Goal: Ask a question

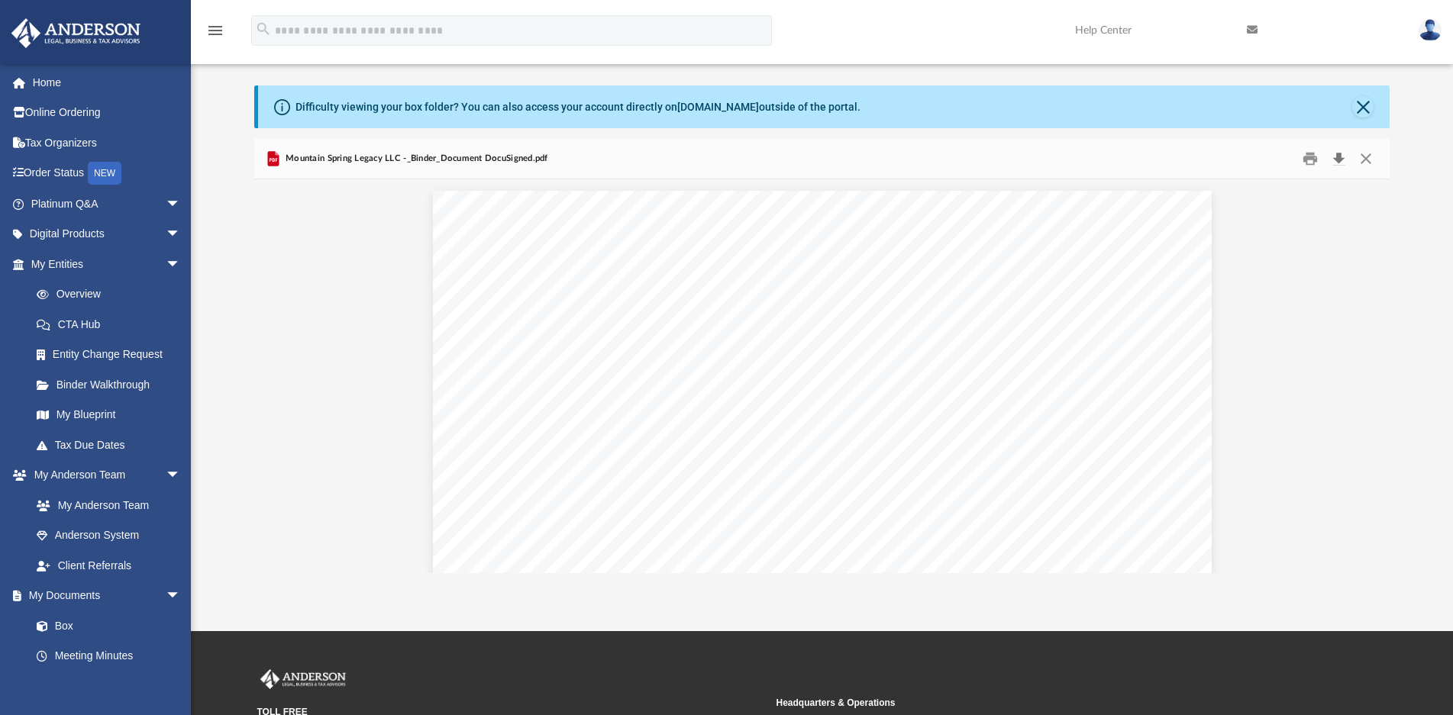
click at [1339, 162] on button "Download" at bounding box center [1337, 159] width 27 height 24
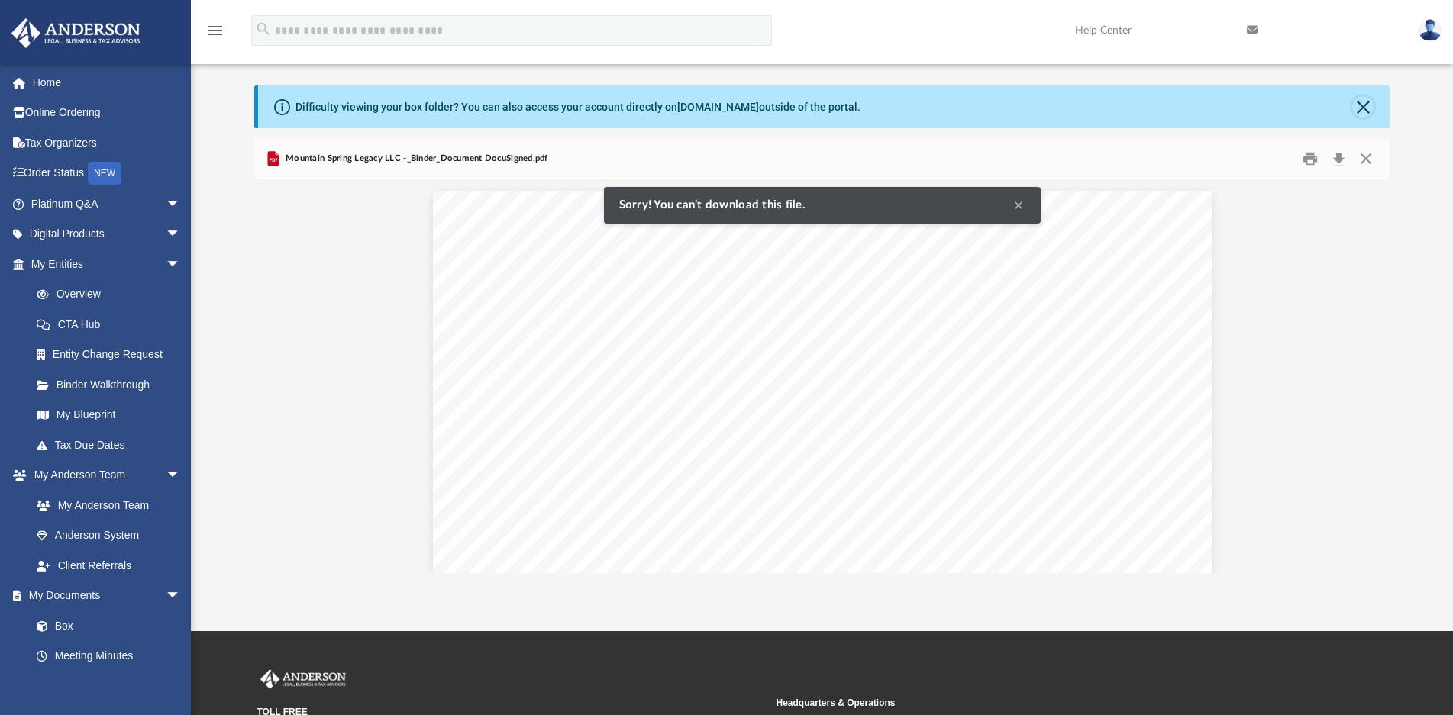
click at [1366, 105] on button "Close" at bounding box center [1362, 106] width 21 height 21
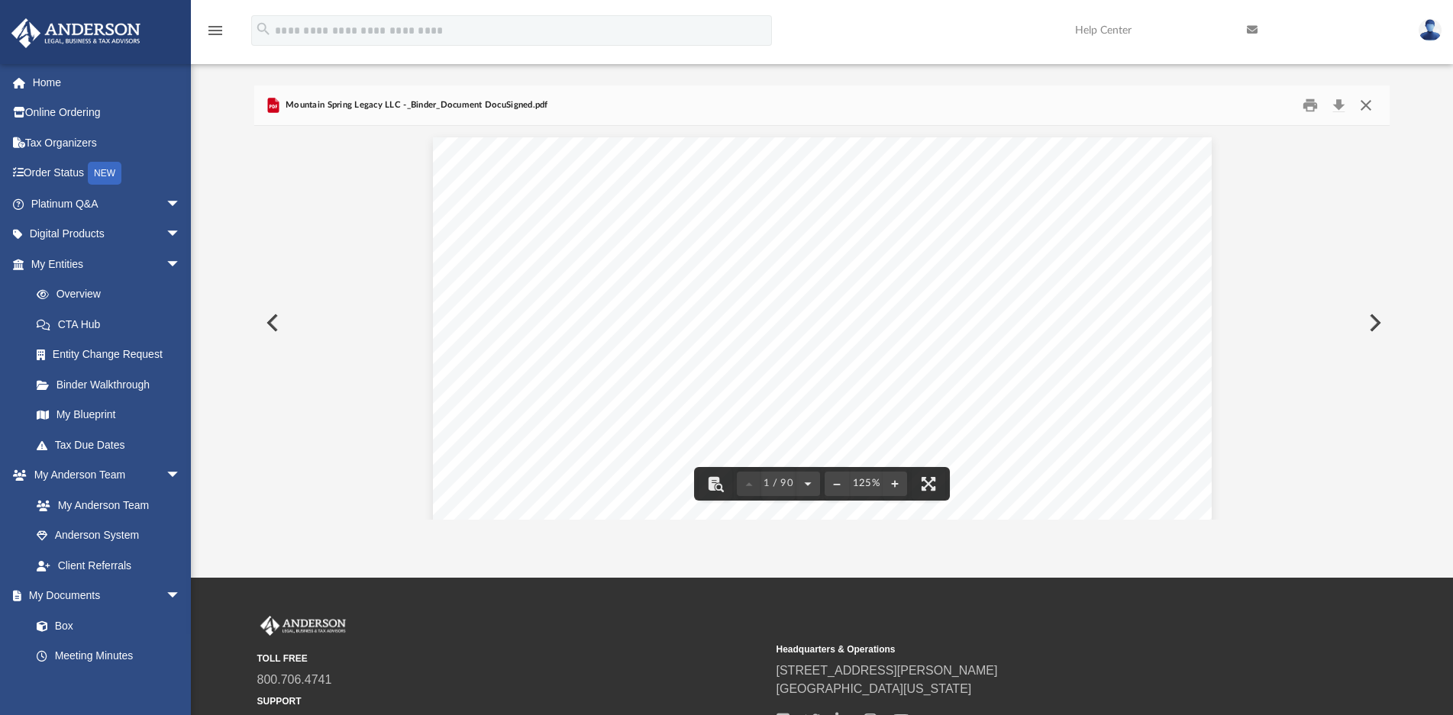
click at [1364, 102] on button "Close" at bounding box center [1365, 105] width 27 height 24
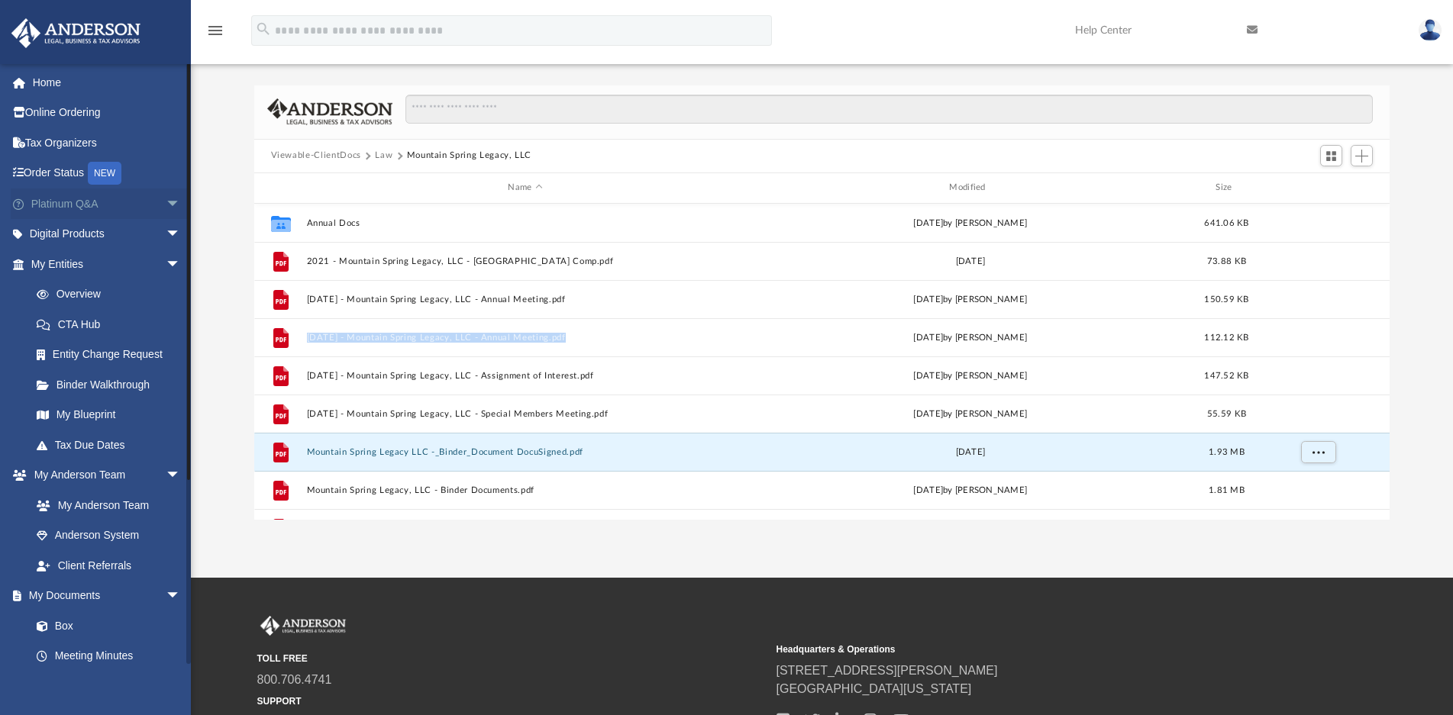
click at [166, 202] on span "arrow_drop_down" at bounding box center [181, 204] width 31 height 31
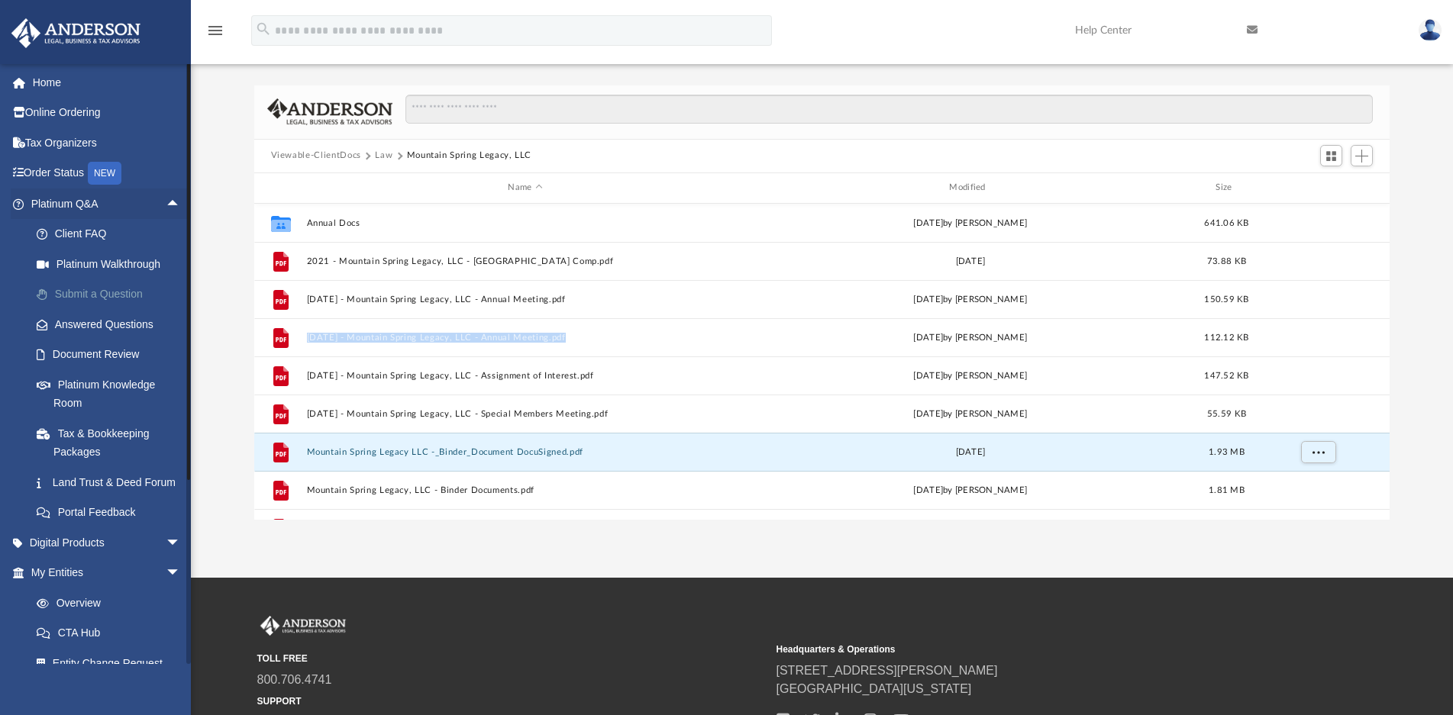
click at [115, 295] on link "Submit a Question" at bounding box center [112, 294] width 182 height 31
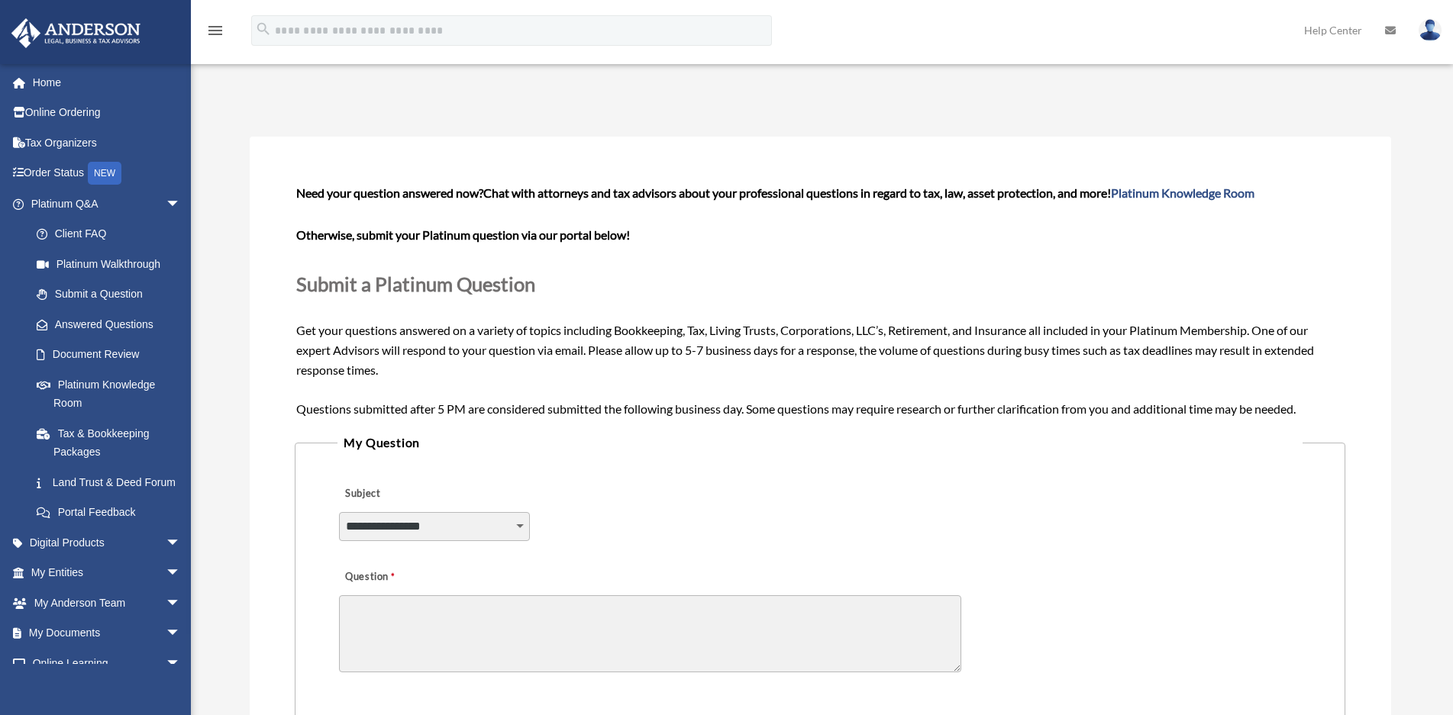
click at [521, 528] on select "**********" at bounding box center [434, 526] width 191 height 29
select select "******"
click at [339, 512] on select "**********" at bounding box center [434, 526] width 191 height 29
click at [460, 624] on textarea "Question" at bounding box center [650, 633] width 622 height 77
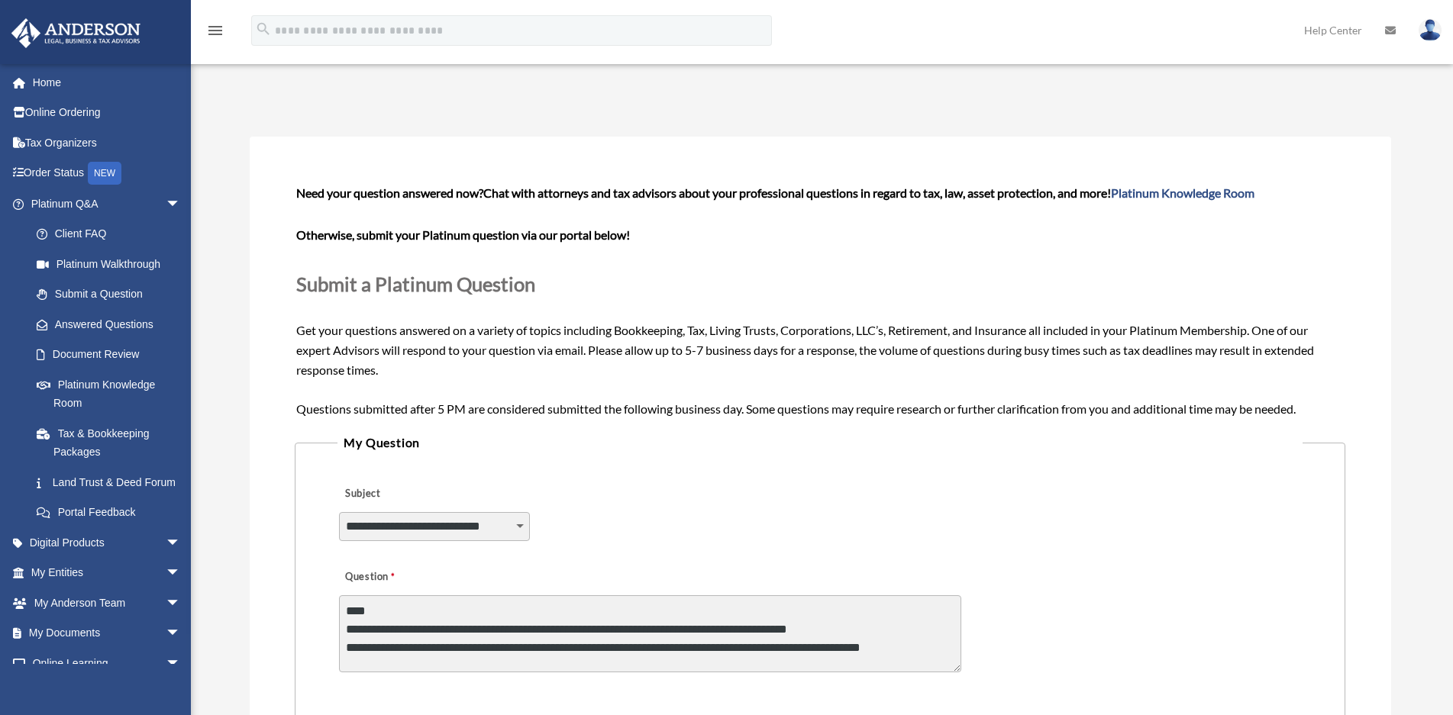
scroll to position [2, 0]
click at [387, 613] on textarea "**********" at bounding box center [650, 633] width 622 height 77
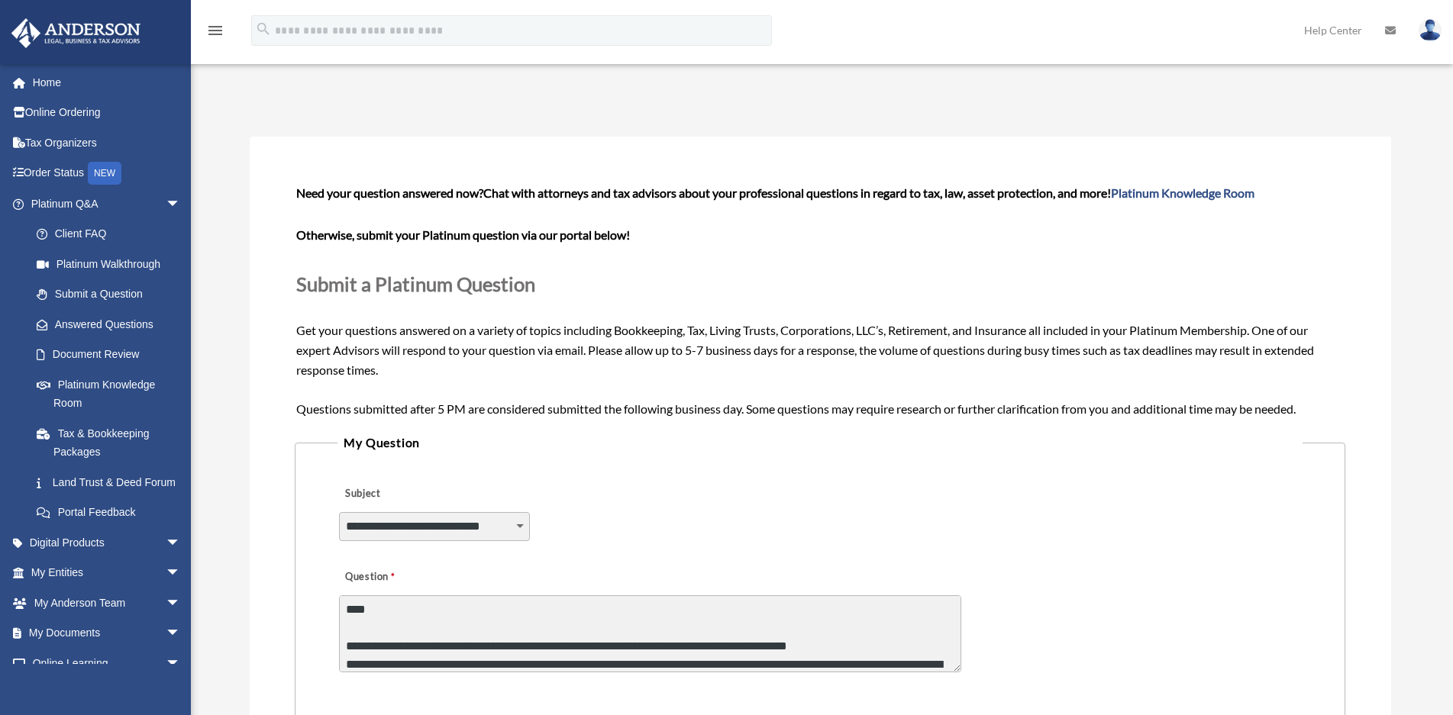
scroll to position [28, 0]
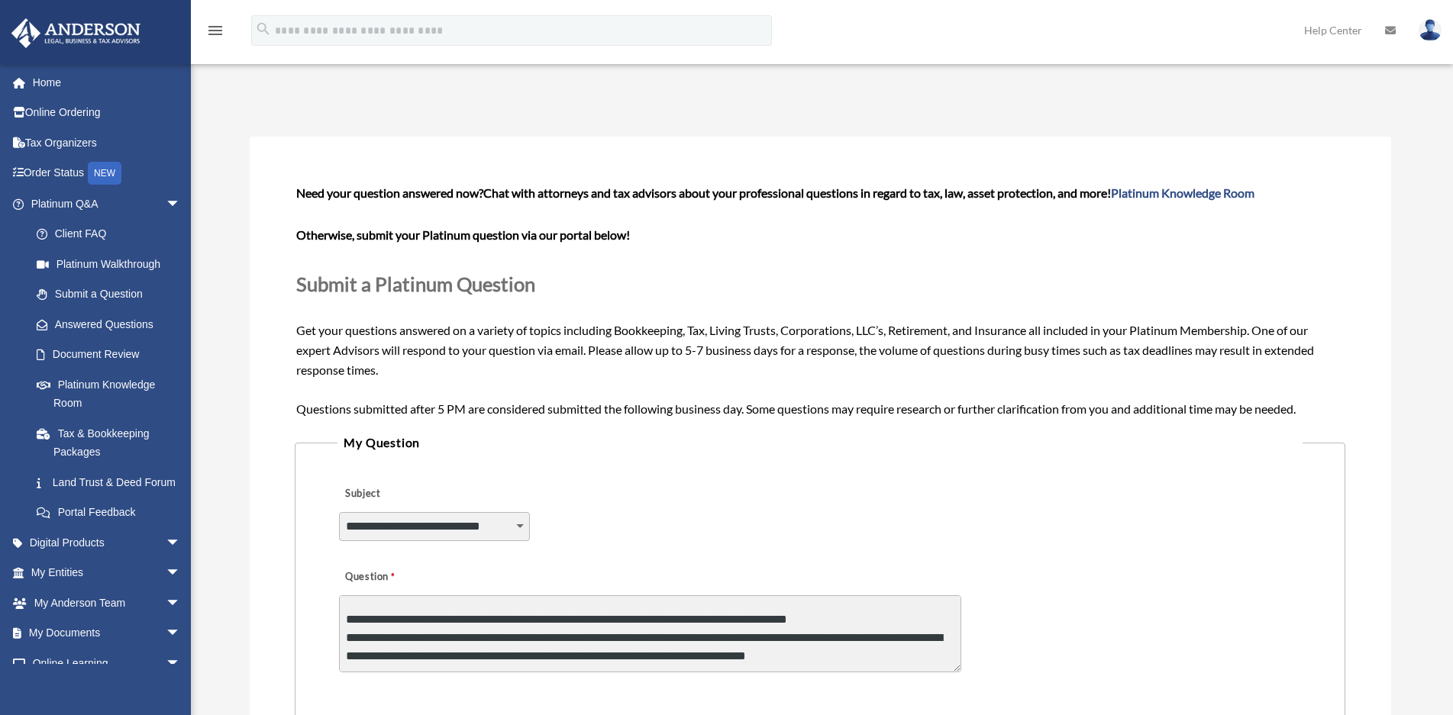
click at [346, 620] on textarea "**********" at bounding box center [650, 633] width 622 height 77
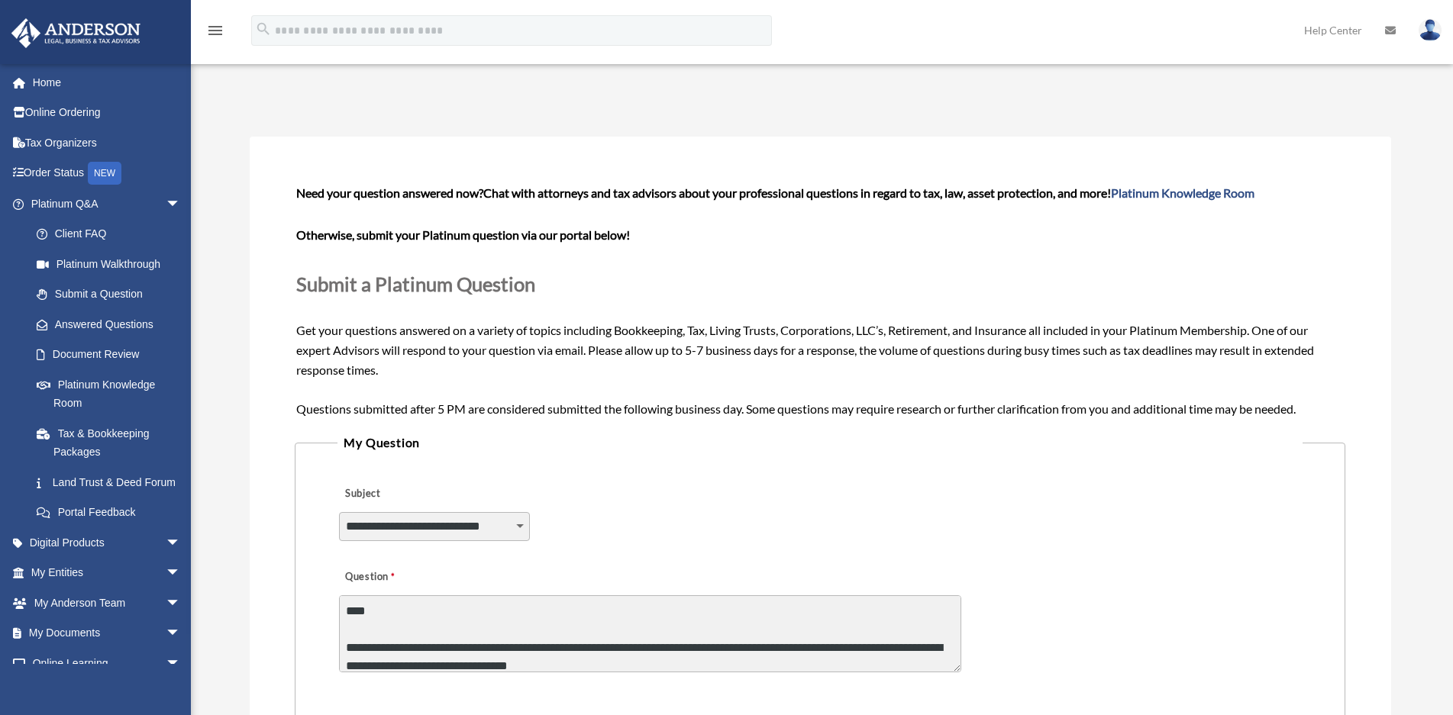
click at [755, 652] on textarea "**********" at bounding box center [650, 633] width 622 height 77
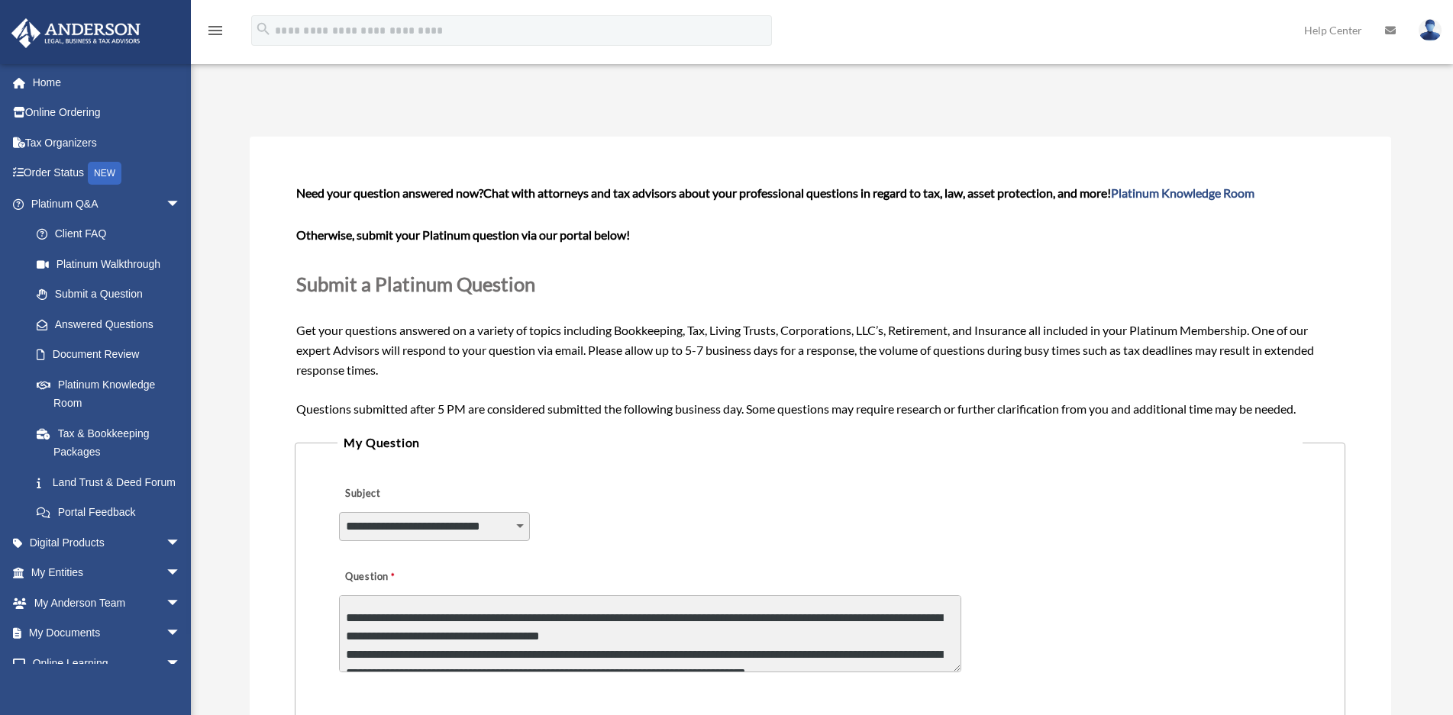
scroll to position [47, 0]
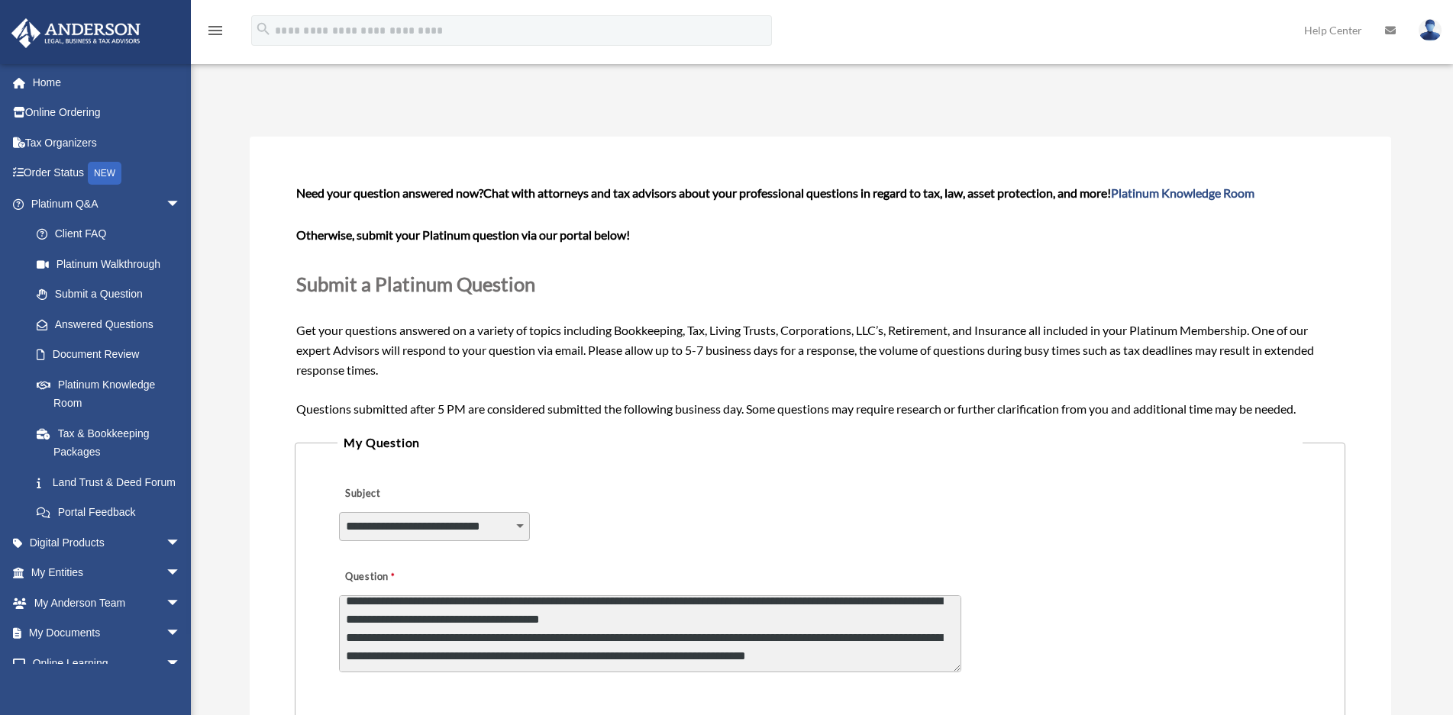
click at [707, 618] on textarea "**********" at bounding box center [650, 633] width 622 height 77
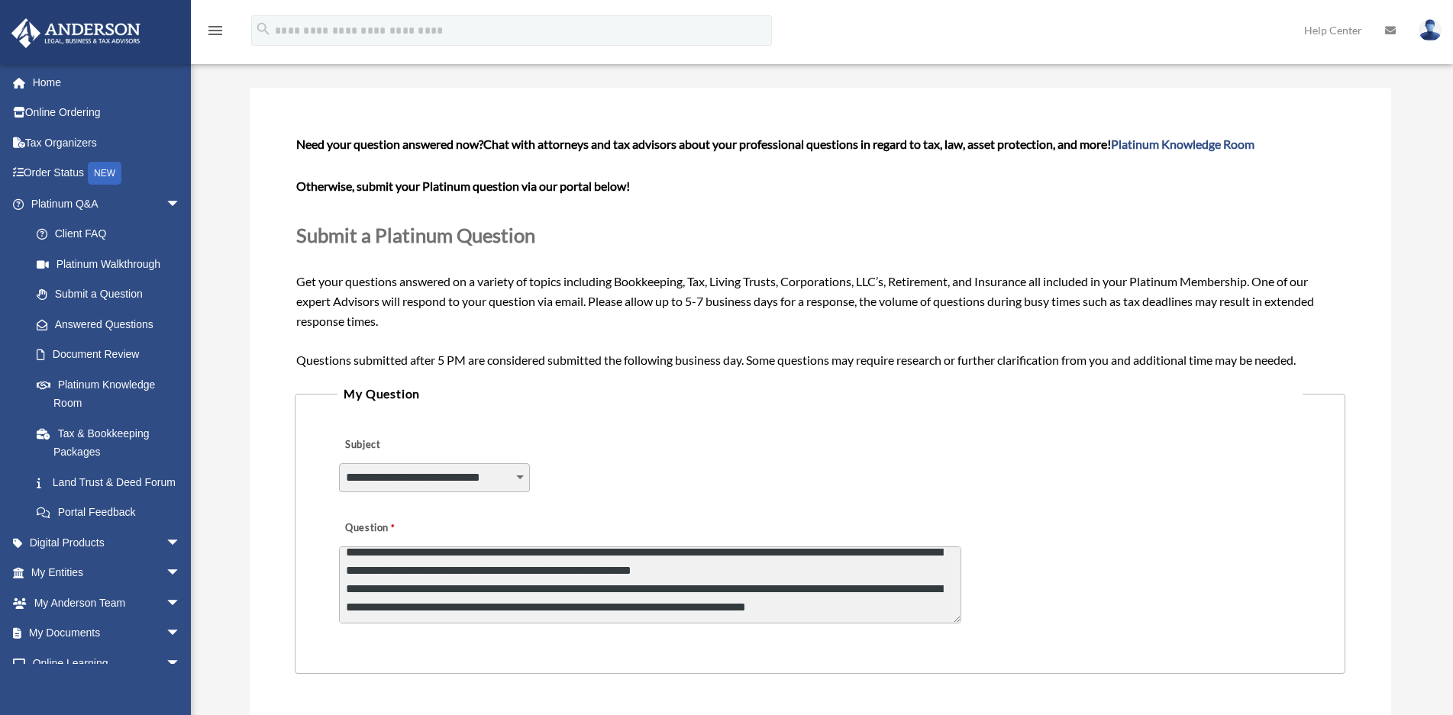
scroll to position [76, 0]
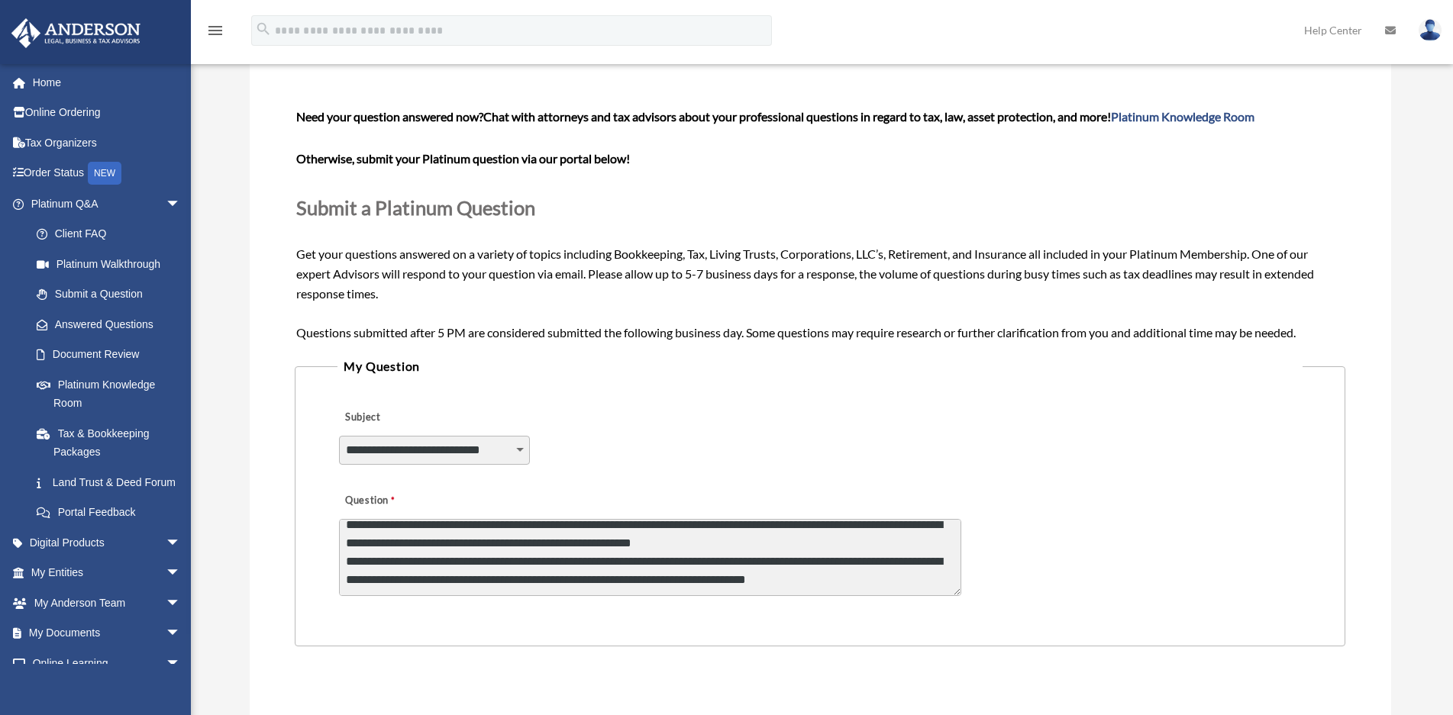
click at [689, 580] on textarea "**********" at bounding box center [650, 557] width 622 height 77
click at [885, 563] on textarea "**********" at bounding box center [650, 557] width 622 height 77
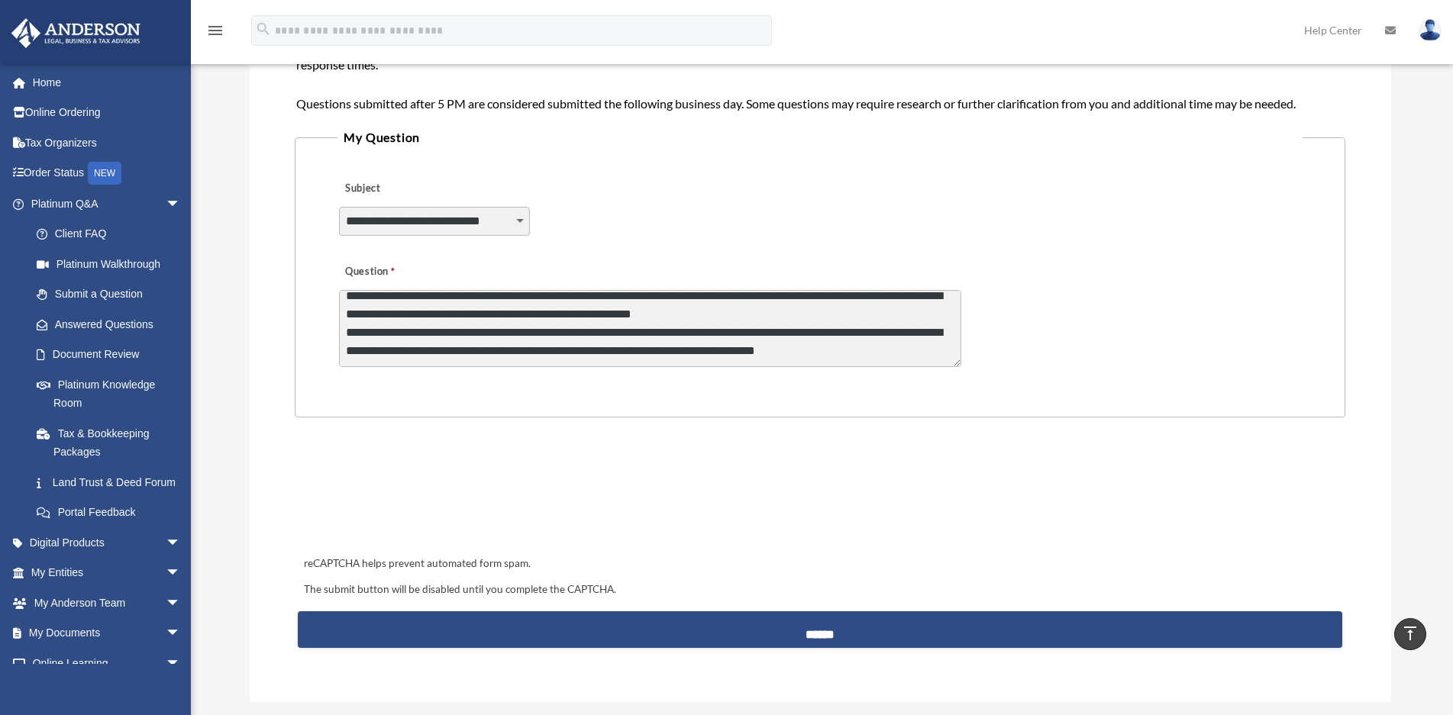
type textarea "**********"
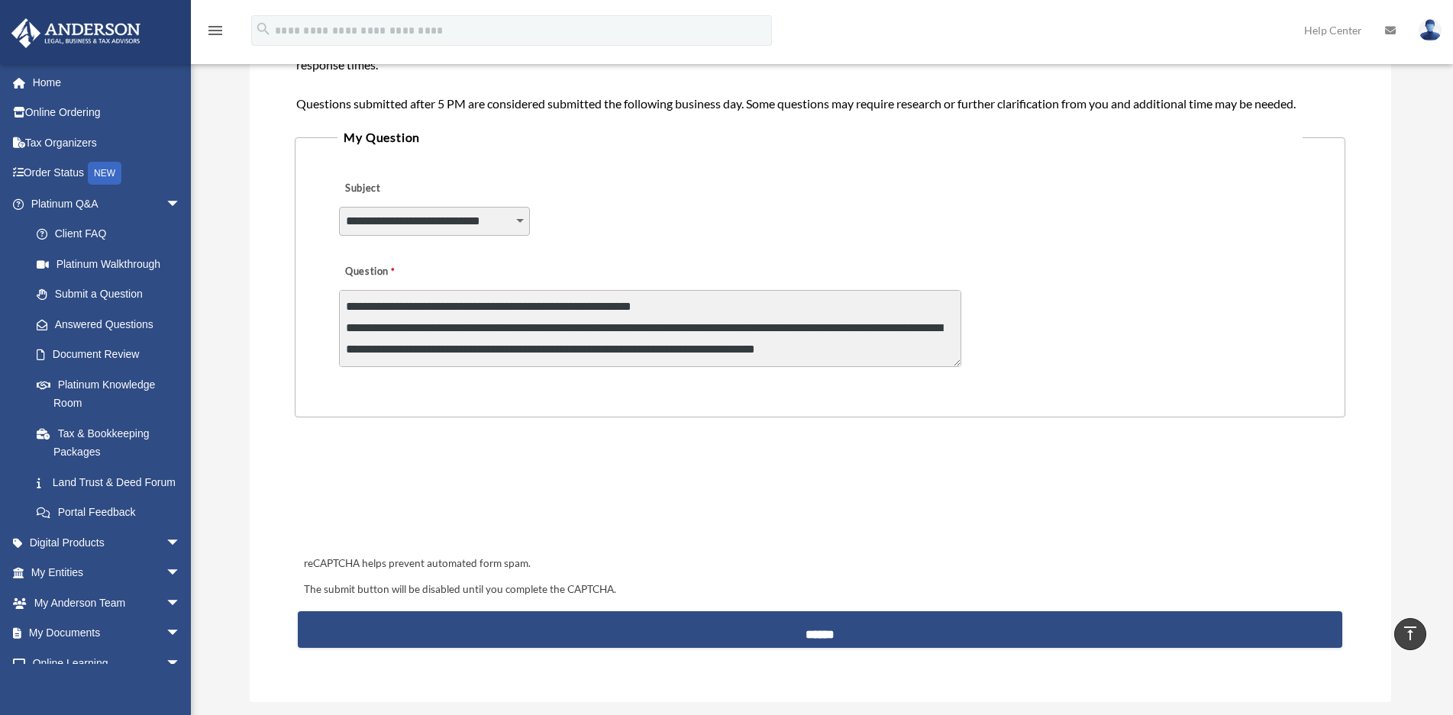
scroll to position [73, 0]
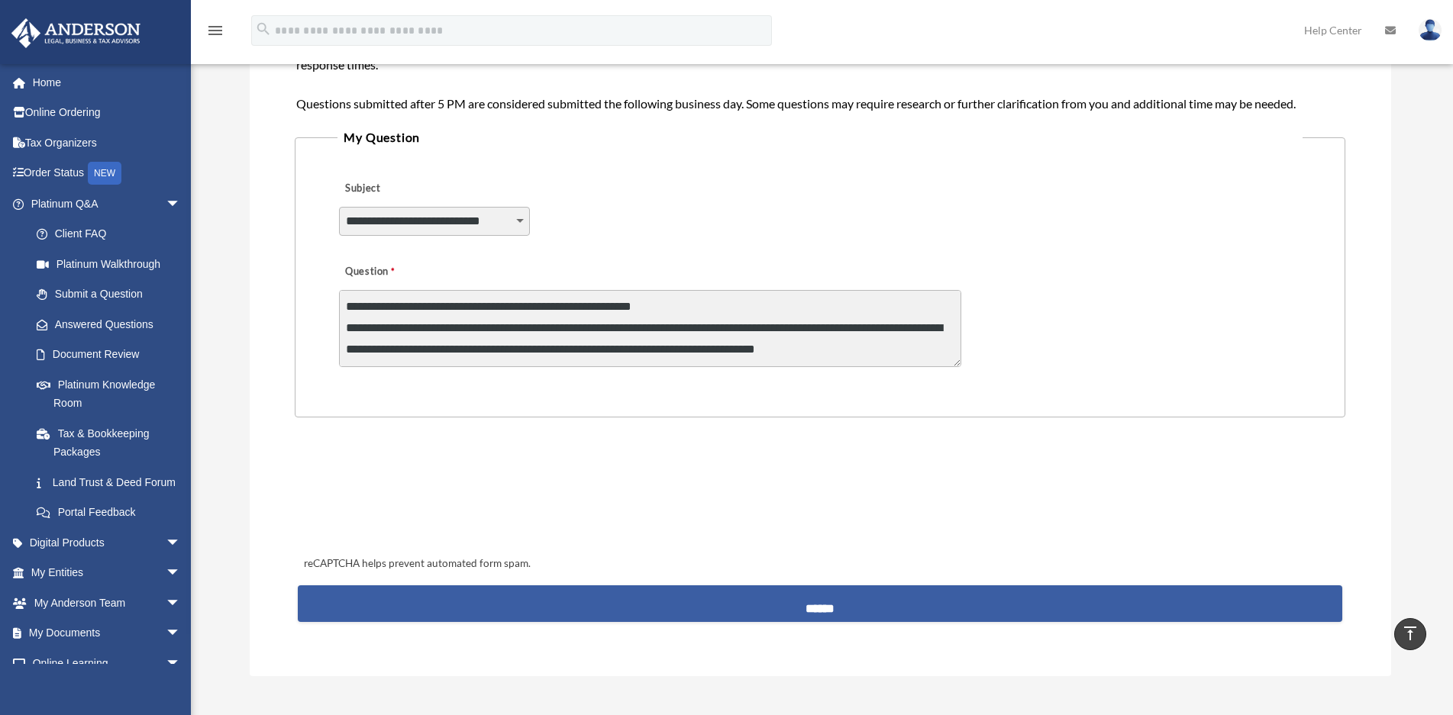
click at [817, 608] on input "******" at bounding box center [820, 604] width 1044 height 37
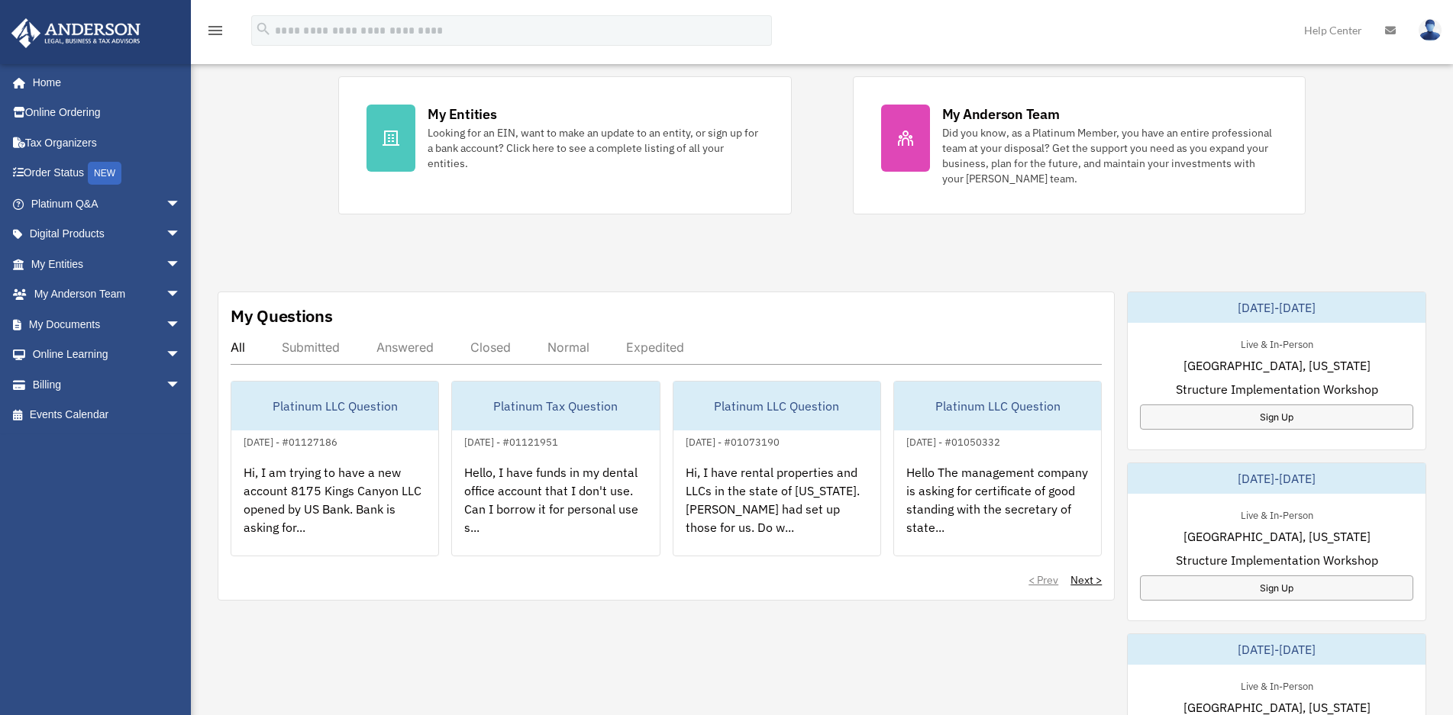
scroll to position [458, 0]
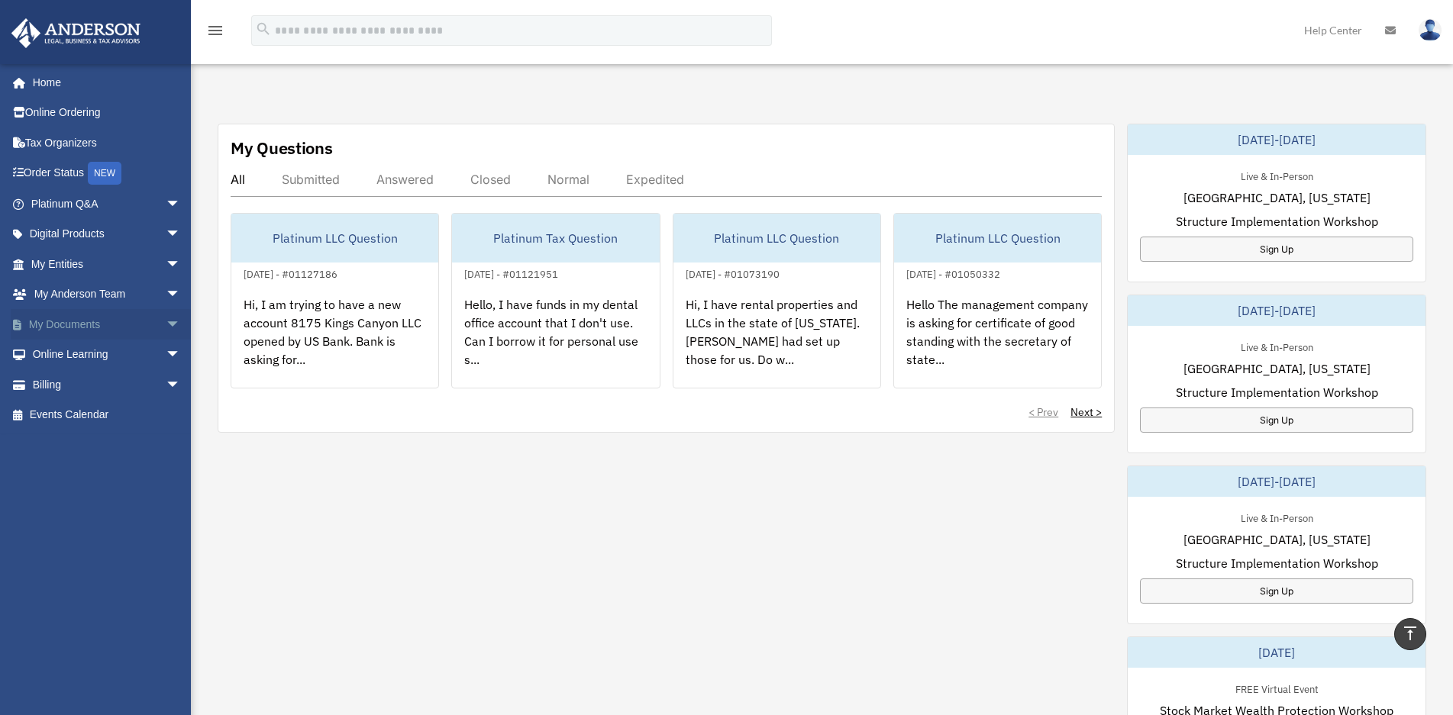
click at [166, 327] on span "arrow_drop_down" at bounding box center [181, 324] width 31 height 31
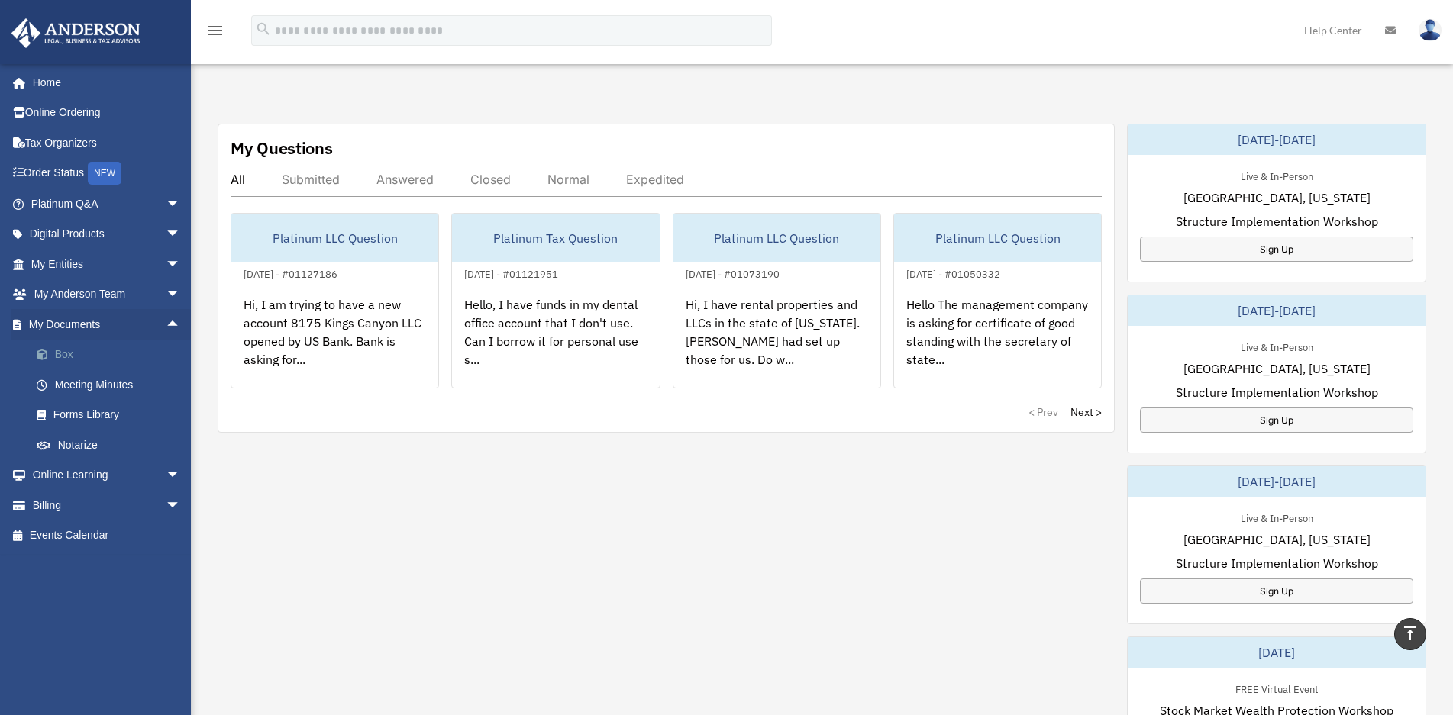
click at [64, 358] on link "Box" at bounding box center [112, 355] width 182 height 31
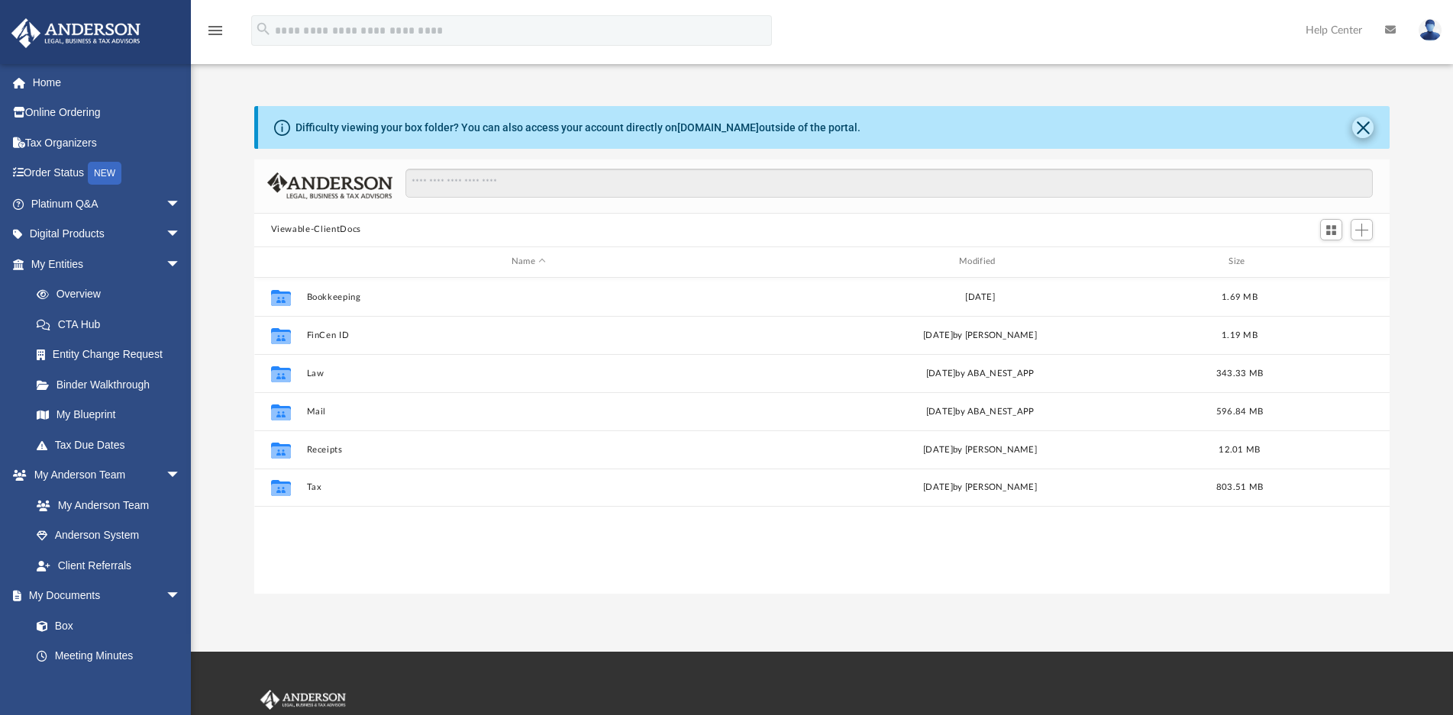
scroll to position [334, 1122]
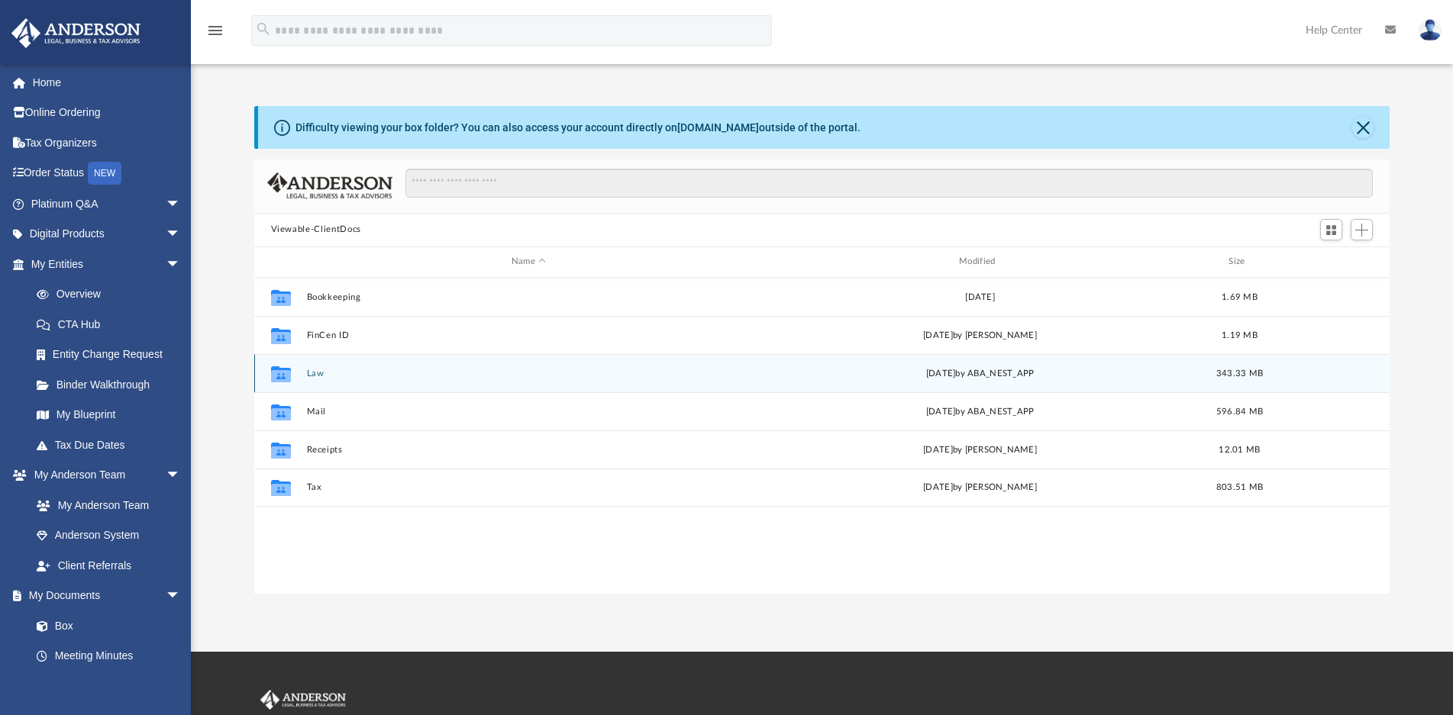
drag, startPoint x: 318, startPoint y: 382, endPoint x: 318, endPoint y: 373, distance: 8.4
click at [318, 381] on div "Collaborated Folder Law [DATE] by ABA_NEST_APP 343.33 MB" at bounding box center [822, 373] width 1136 height 38
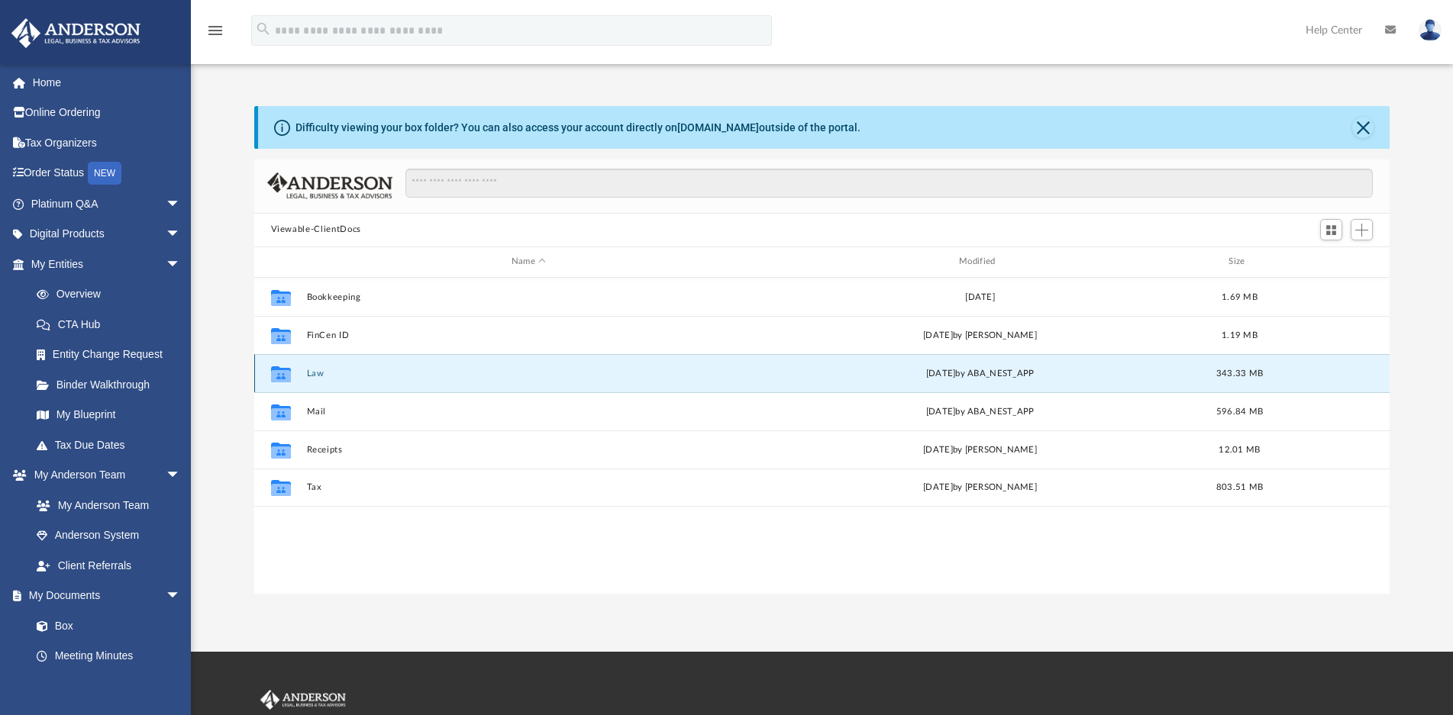
click at [318, 373] on button "Law" at bounding box center [528, 374] width 444 height 10
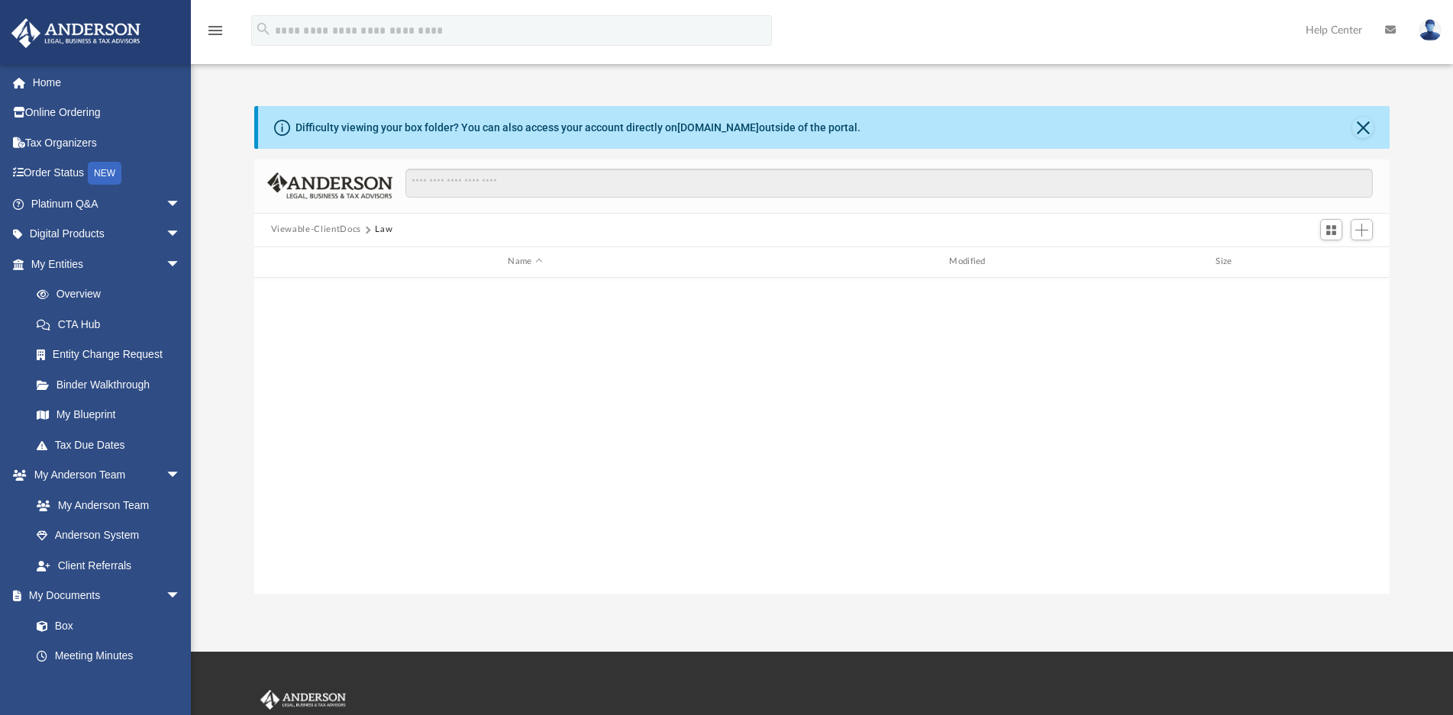
scroll to position [1145, 0]
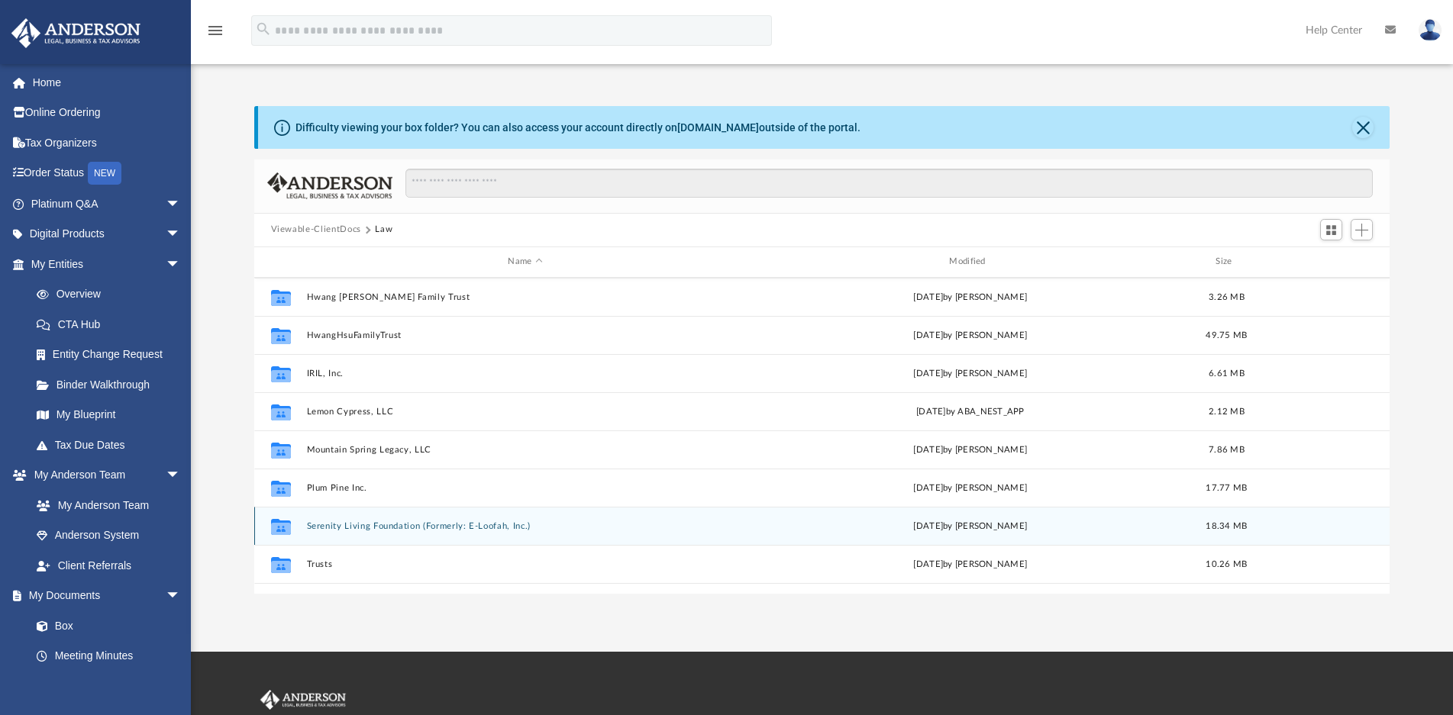
click at [381, 521] on button "Serenity Living Foundation (Formerly: E-Loofah, Inc.)" at bounding box center [525, 526] width 438 height 10
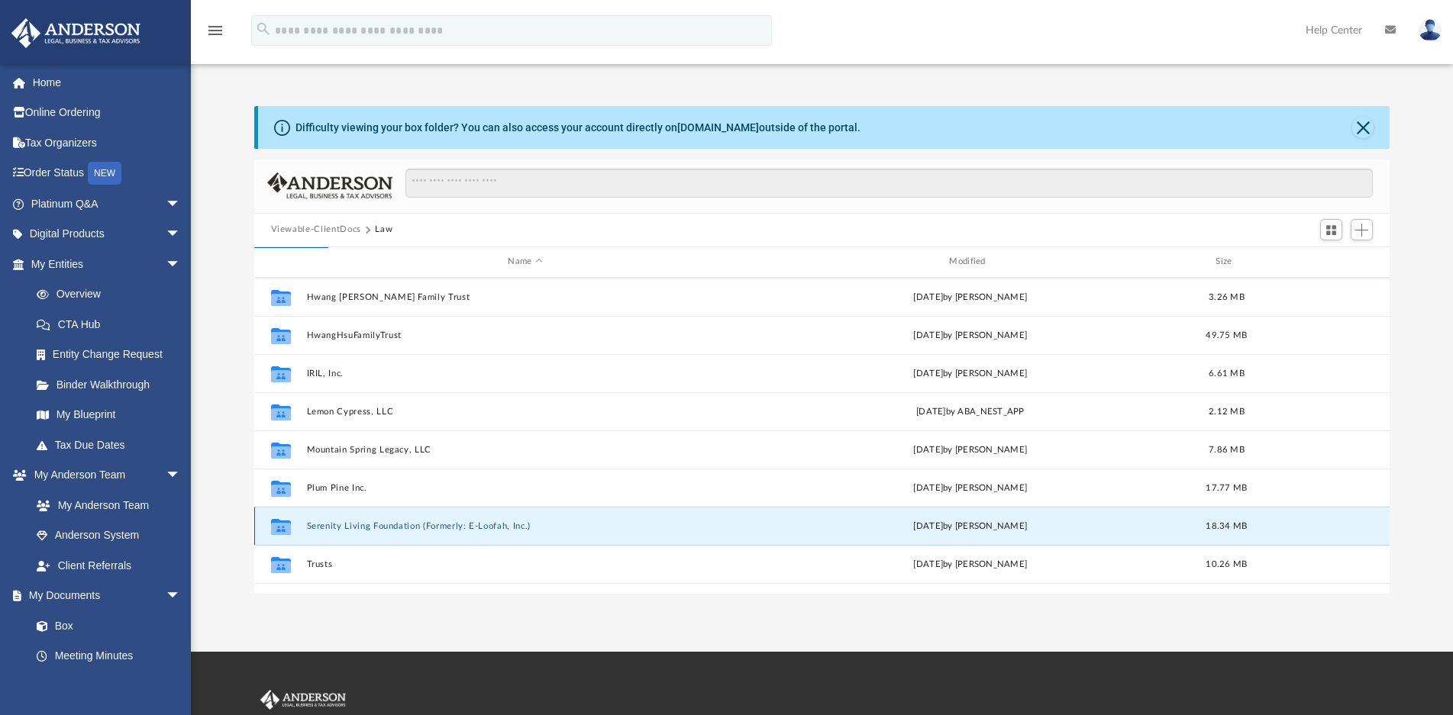
click at [360, 536] on div "Collaborated Folder Serenity Living Foundation (Formerly: E-Loofah, Inc.) [DATE…" at bounding box center [822, 526] width 1136 height 38
click at [361, 528] on button "Serenity Living Foundation (Formerly: E-Loofah, Inc.)" at bounding box center [525, 526] width 438 height 10
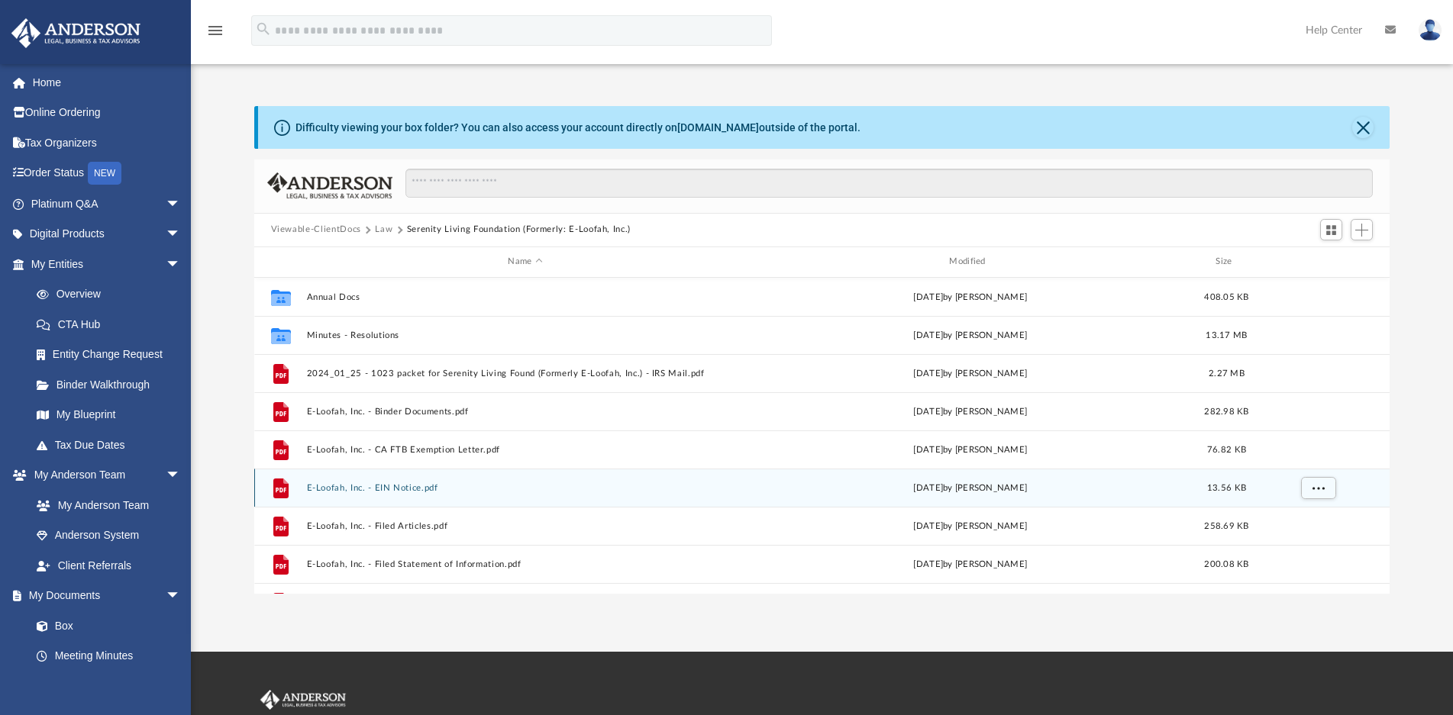
scroll to position [218, 0]
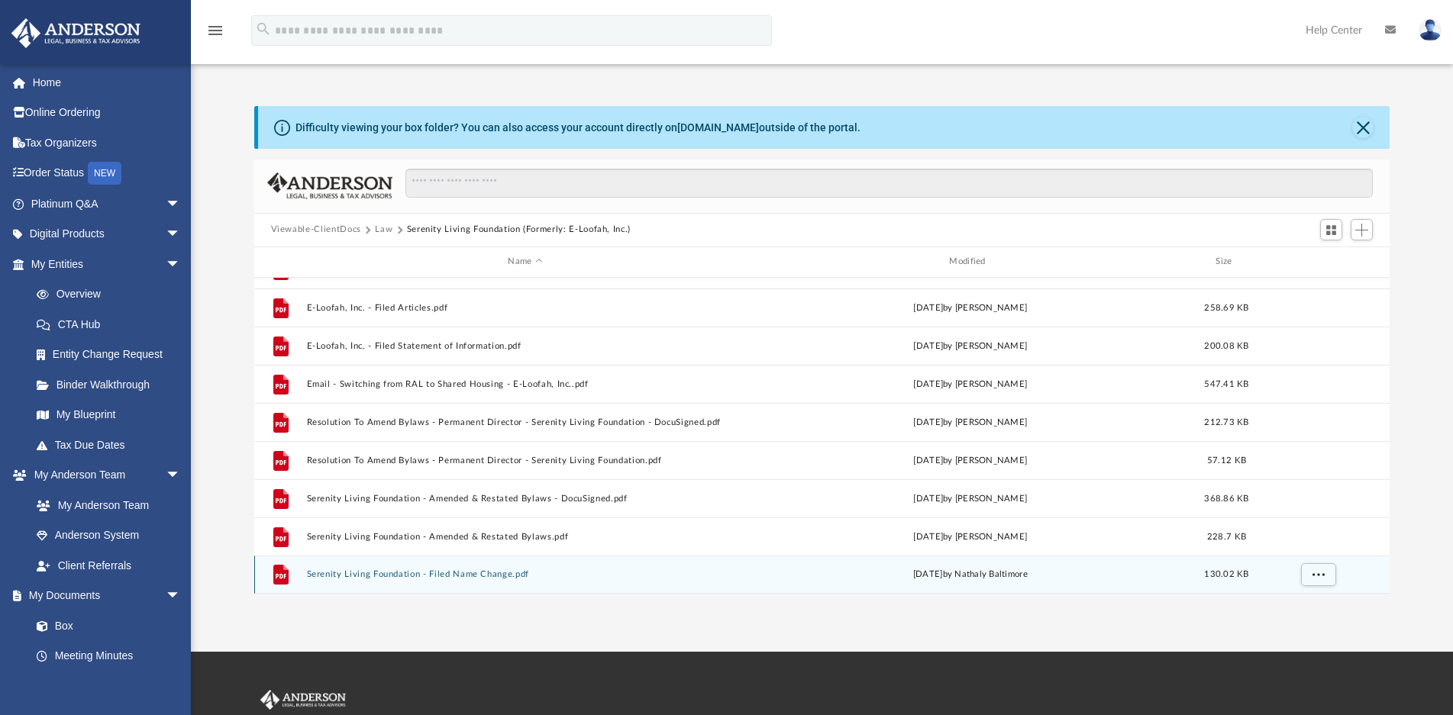
click at [433, 580] on div "File Serenity Living Foundation - Filed Name Change.pdf [DATE] by Nathaly [GEOG…" at bounding box center [822, 575] width 1136 height 38
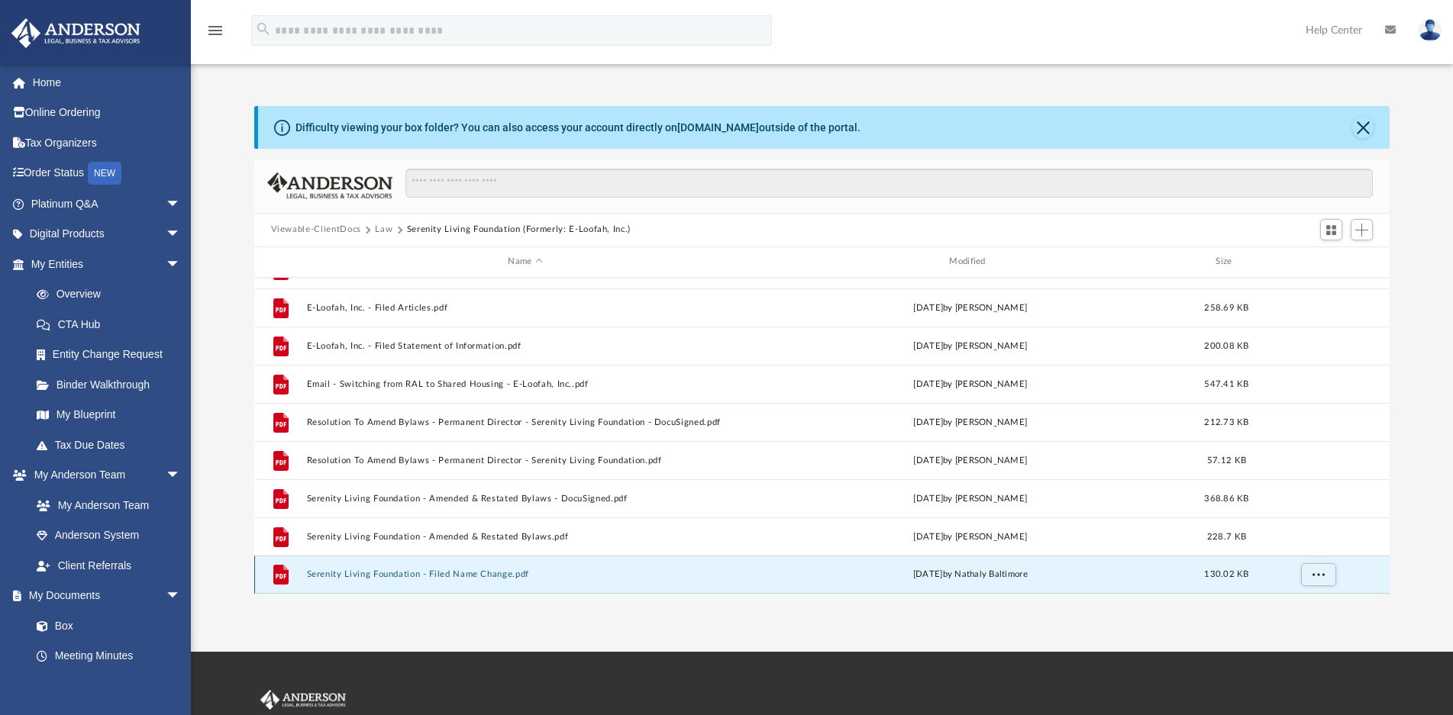
click at [434, 576] on button "Serenity Living Foundation - Filed Name Change.pdf" at bounding box center [525, 574] width 438 height 10
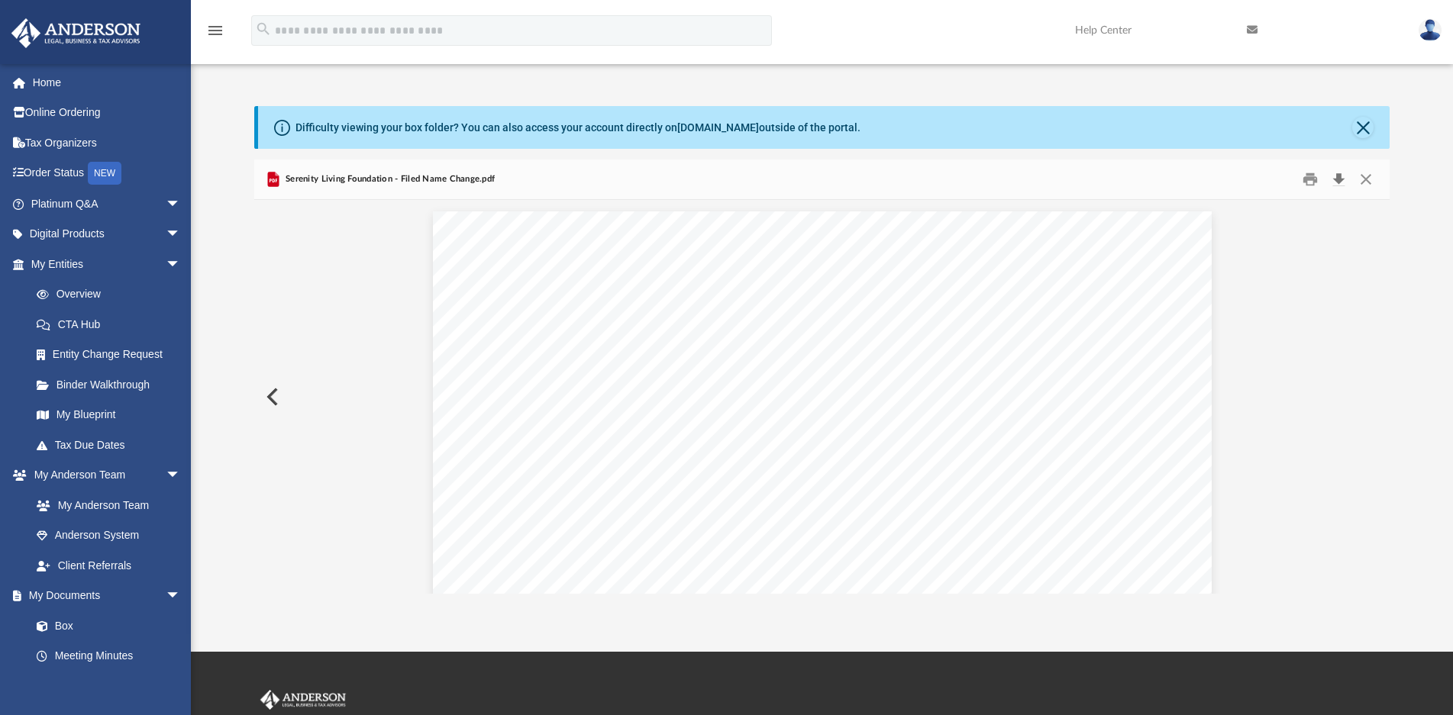
click at [1337, 176] on button "Download" at bounding box center [1337, 179] width 27 height 24
click at [1366, 173] on button "Close" at bounding box center [1365, 179] width 27 height 24
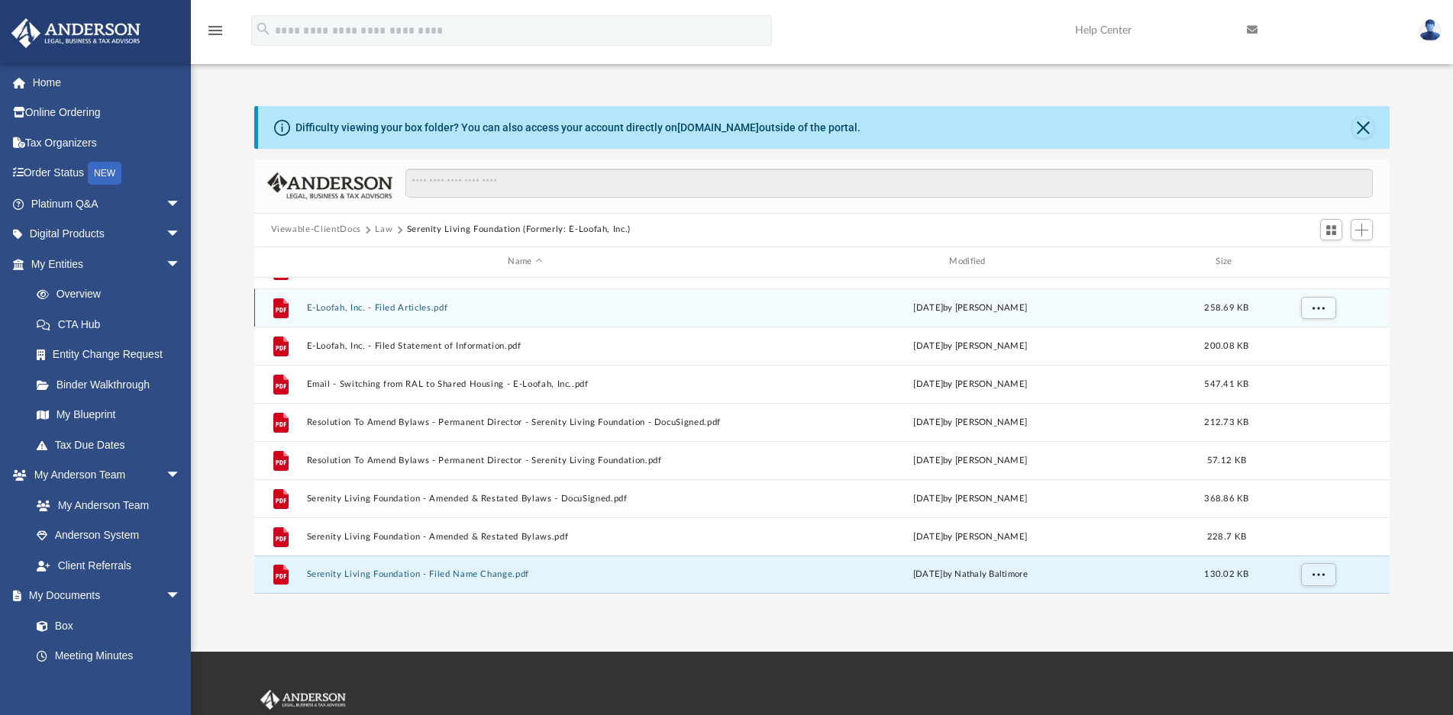
click at [406, 308] on button "E-Loofah, Inc. - Filed Articles.pdf" at bounding box center [525, 308] width 438 height 10
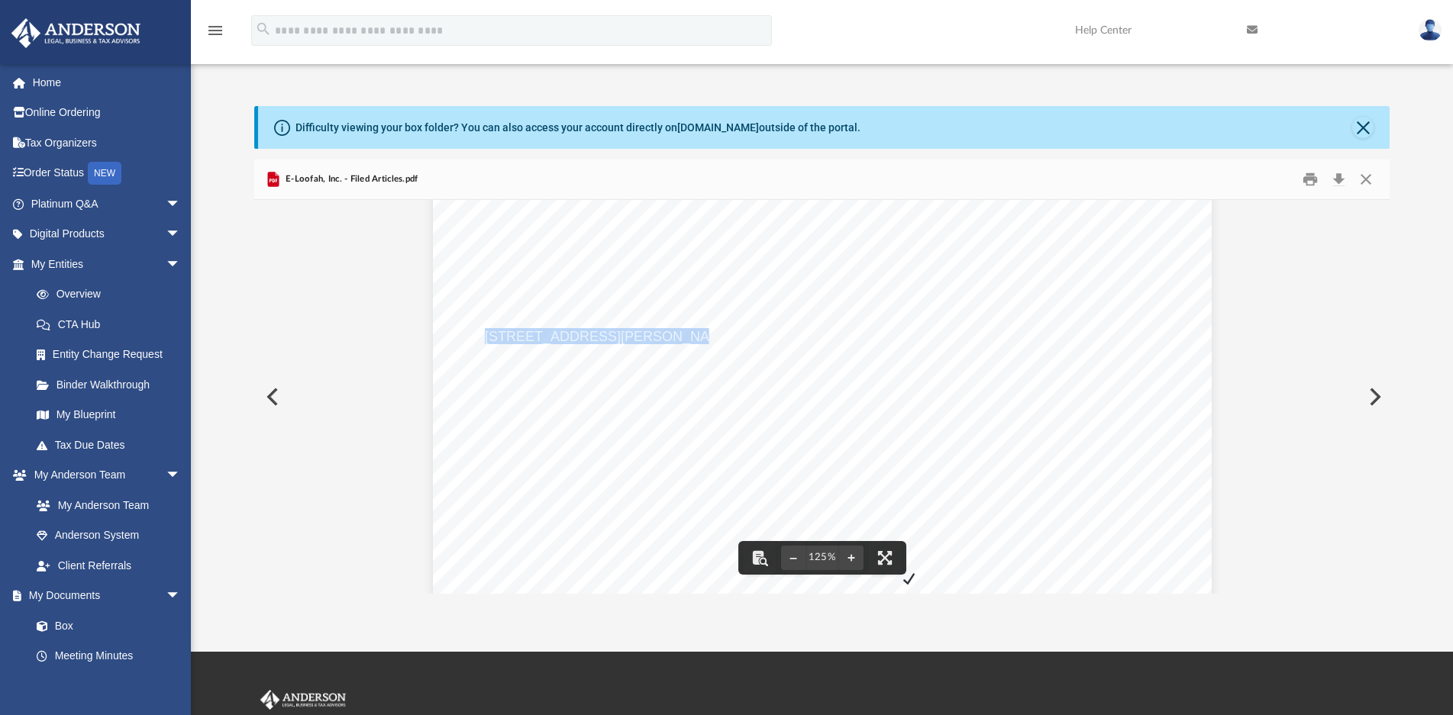
drag, startPoint x: 479, startPoint y: 334, endPoint x: 645, endPoint y: 331, distance: 166.4
click at [645, 331] on span "[STREET_ADDRESS][PERSON_NAME]" at bounding box center [609, 337] width 249 height 14
drag, startPoint x: 480, startPoint y: 304, endPoint x: 706, endPoint y: 306, distance: 226.0
click at [621, 306] on span "[STREET_ADDRESS]" at bounding box center [552, 303] width 137 height 14
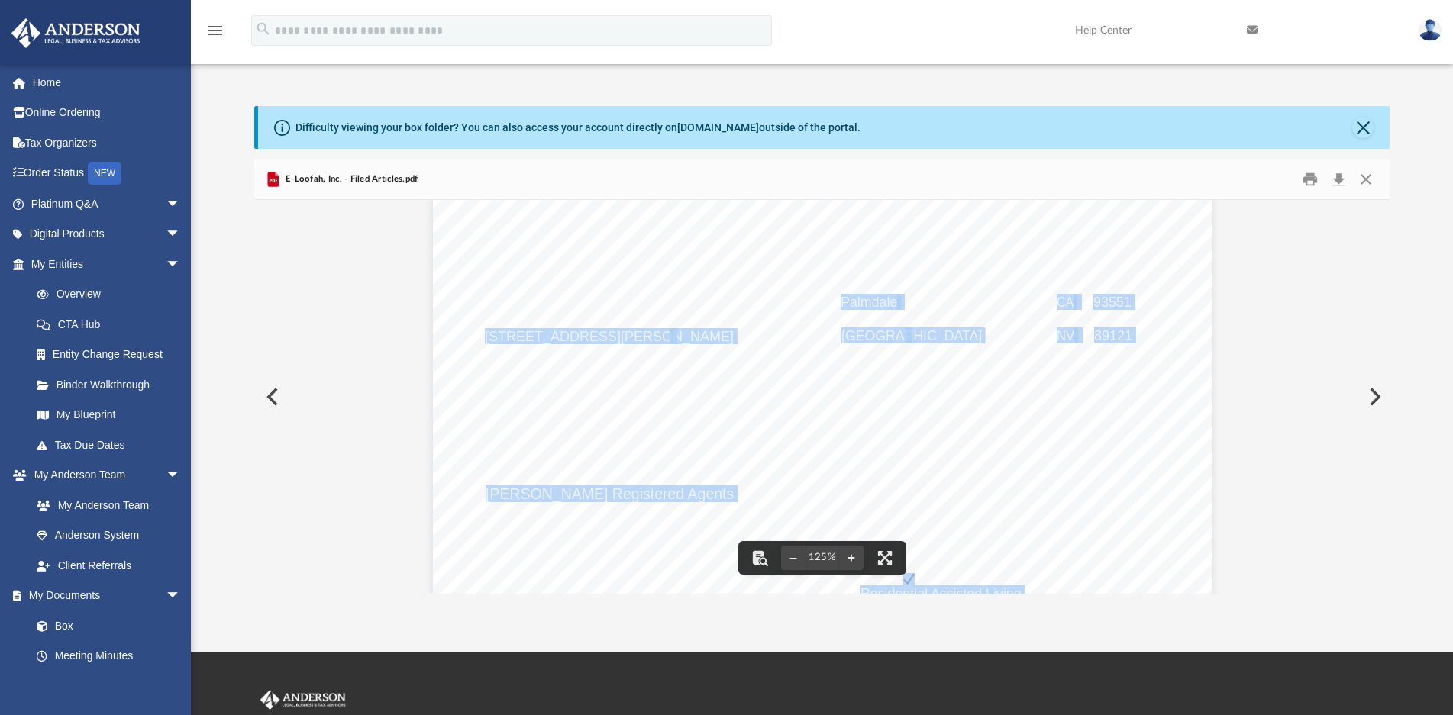
drag, startPoint x: 835, startPoint y: 301, endPoint x: 896, endPoint y: 301, distance: 61.1
click at [896, 301] on div "Secretary of State ARTS-PB- 501(c)(3) This Space For Office Use Only Articles o…" at bounding box center [822, 410] width 779 height 1008
click at [886, 305] on span "Palmdale" at bounding box center [868, 302] width 56 height 15
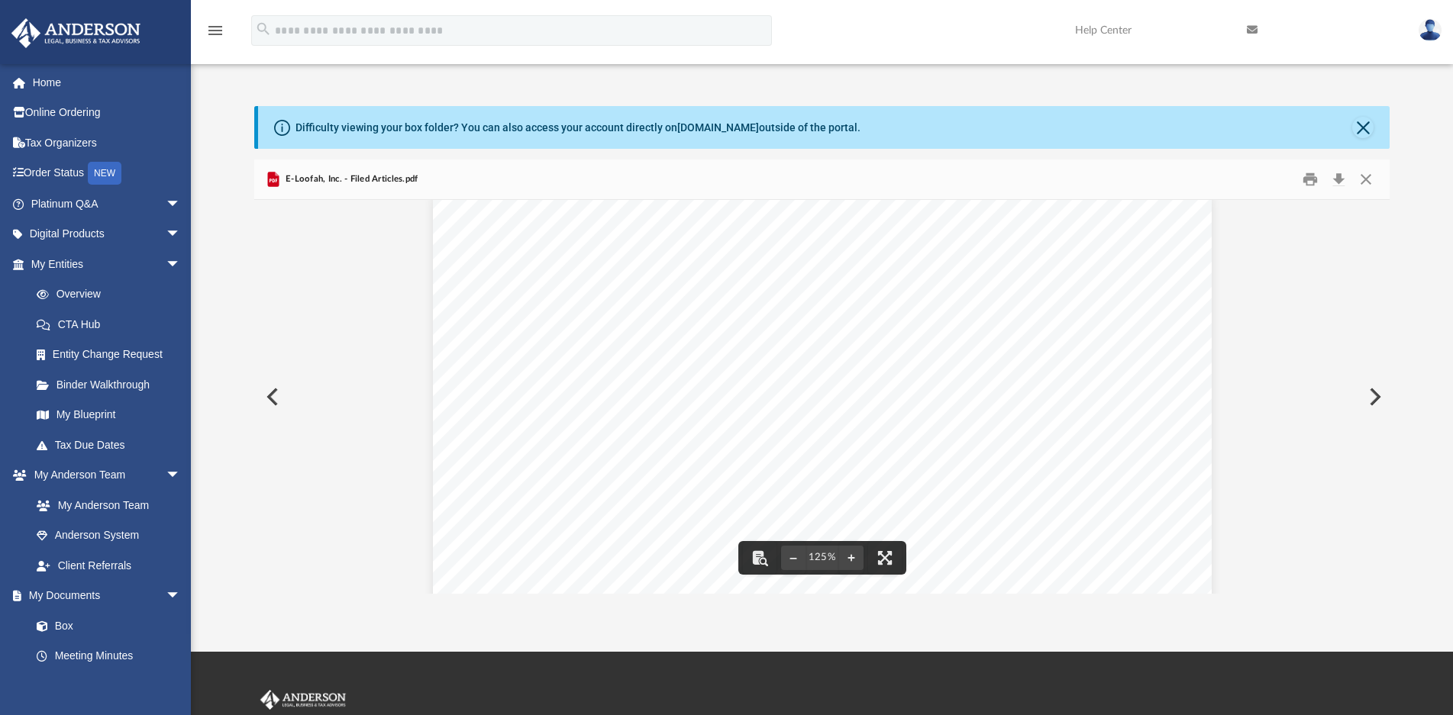
scroll to position [0, 0]
drag, startPoint x: 1360, startPoint y: 179, endPoint x: 1363, endPoint y: 165, distance: 14.1
click at [1361, 179] on button "Close" at bounding box center [1365, 179] width 27 height 24
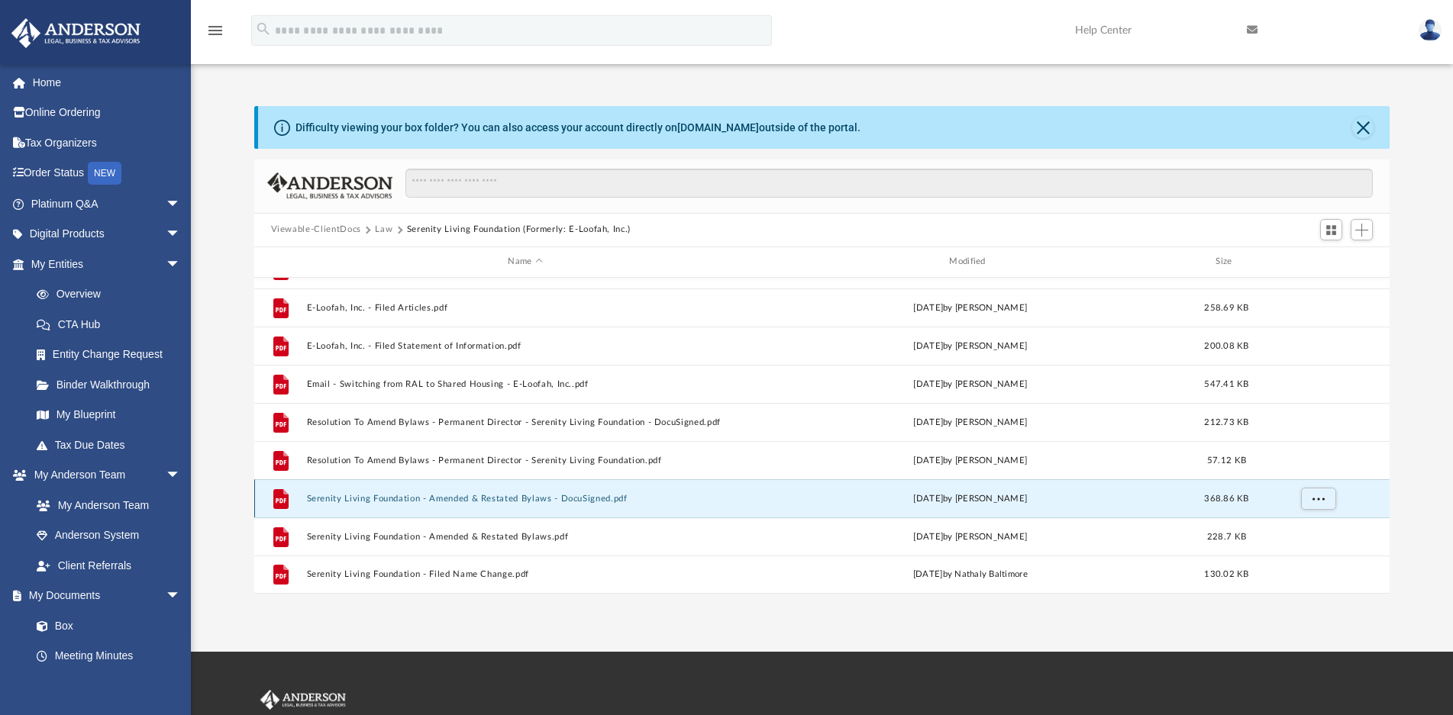
click at [476, 497] on button "Serenity Living Foundation - Amended & Restated Bylaws - DocuSigned.pdf" at bounding box center [525, 499] width 438 height 10
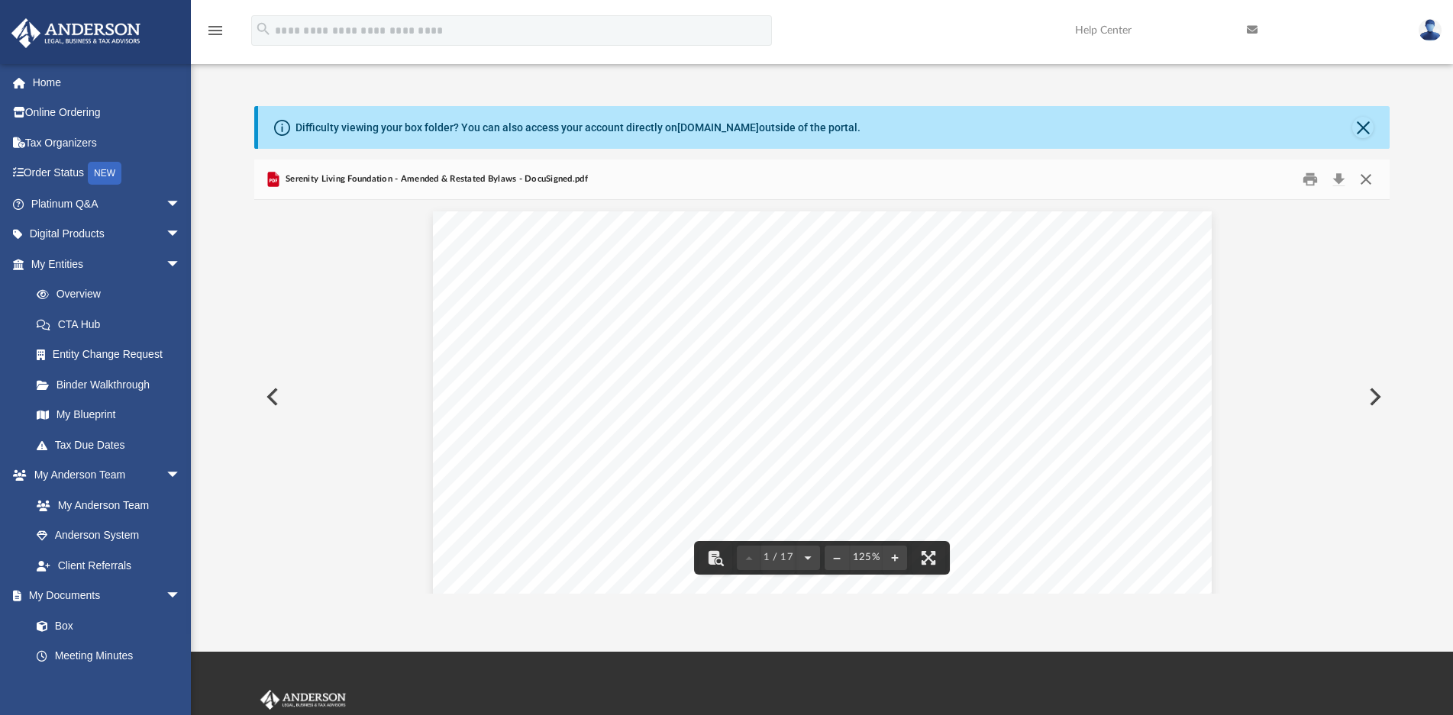
click at [1363, 182] on button "Close" at bounding box center [1365, 179] width 27 height 24
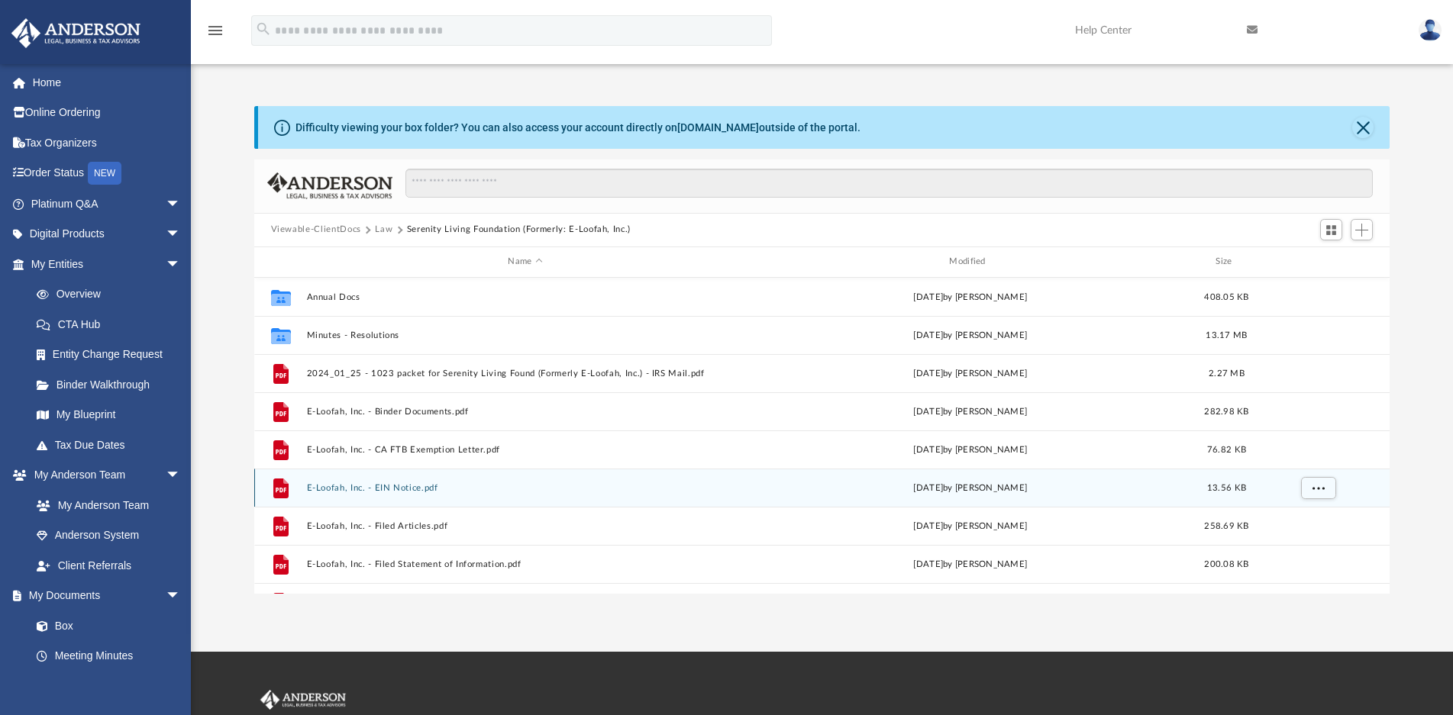
click at [408, 486] on button "E-Loofah, Inc. - EIN Notice.pdf" at bounding box center [525, 488] width 438 height 10
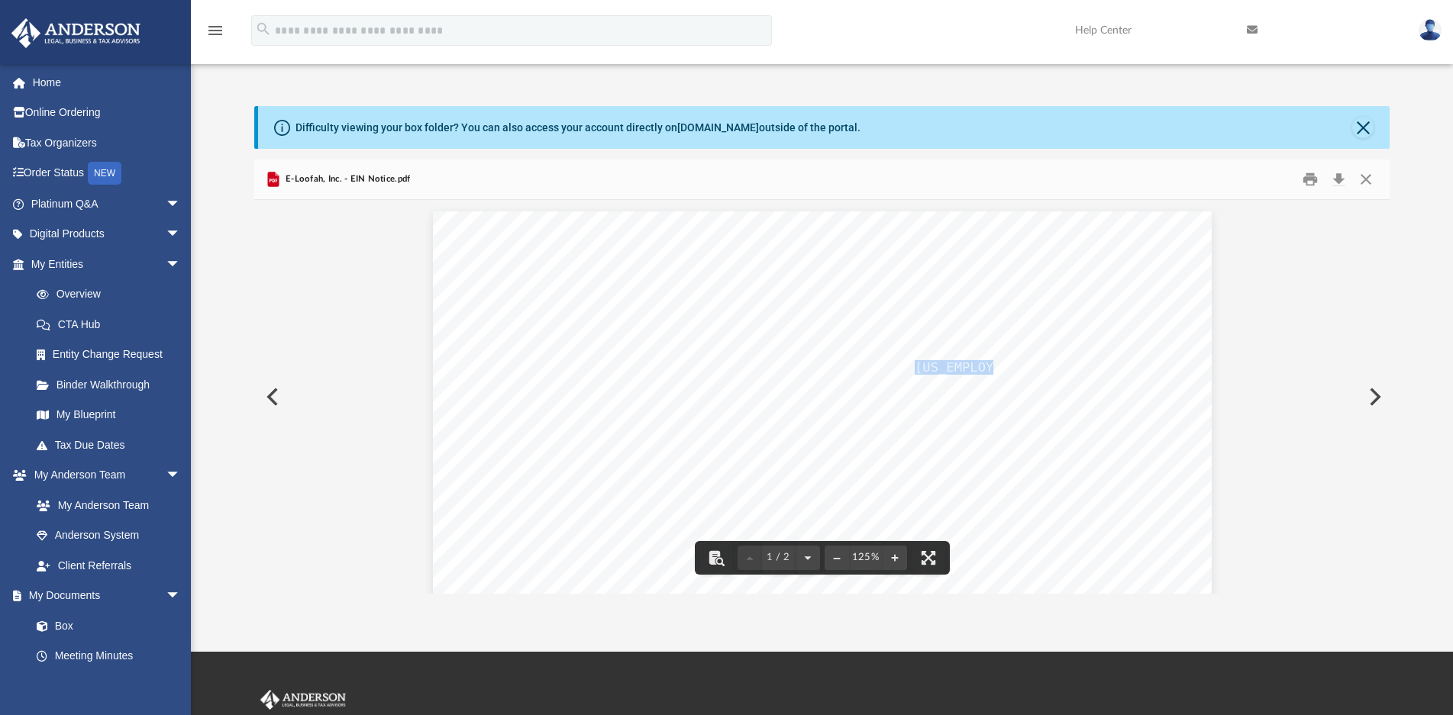
drag, startPoint x: 910, startPoint y: 369, endPoint x: 979, endPoint y: 369, distance: 68.7
click at [979, 369] on span "[US_EMPLOYER_IDENTIFICATION_NUMBER]" at bounding box center [1053, 368] width 276 height 13
drag, startPoint x: 1366, startPoint y: 126, endPoint x: 1349, endPoint y: 137, distance: 19.9
click at [1366, 126] on button "Close" at bounding box center [1362, 127] width 21 height 21
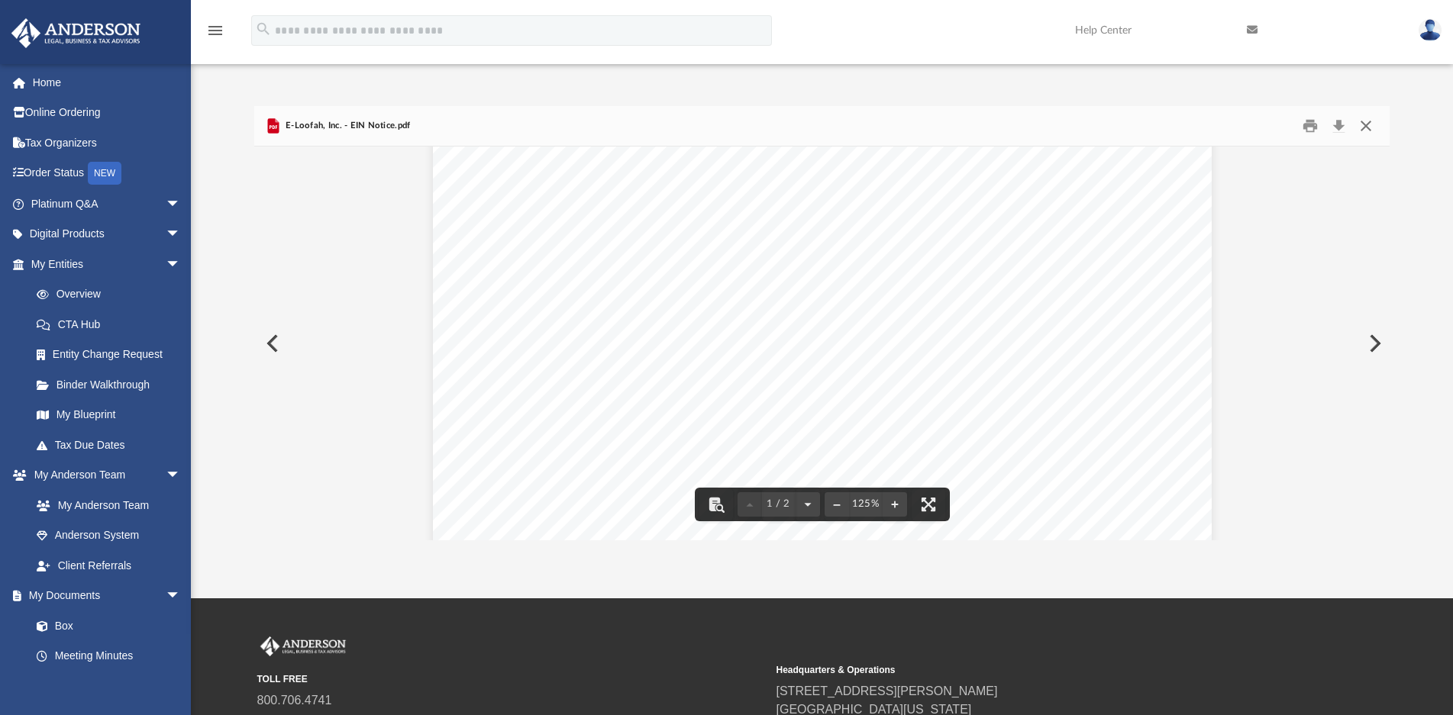
drag, startPoint x: 1364, startPoint y: 130, endPoint x: 1359, endPoint y: 137, distance: 9.3
click at [1364, 130] on button "Close" at bounding box center [1365, 126] width 27 height 24
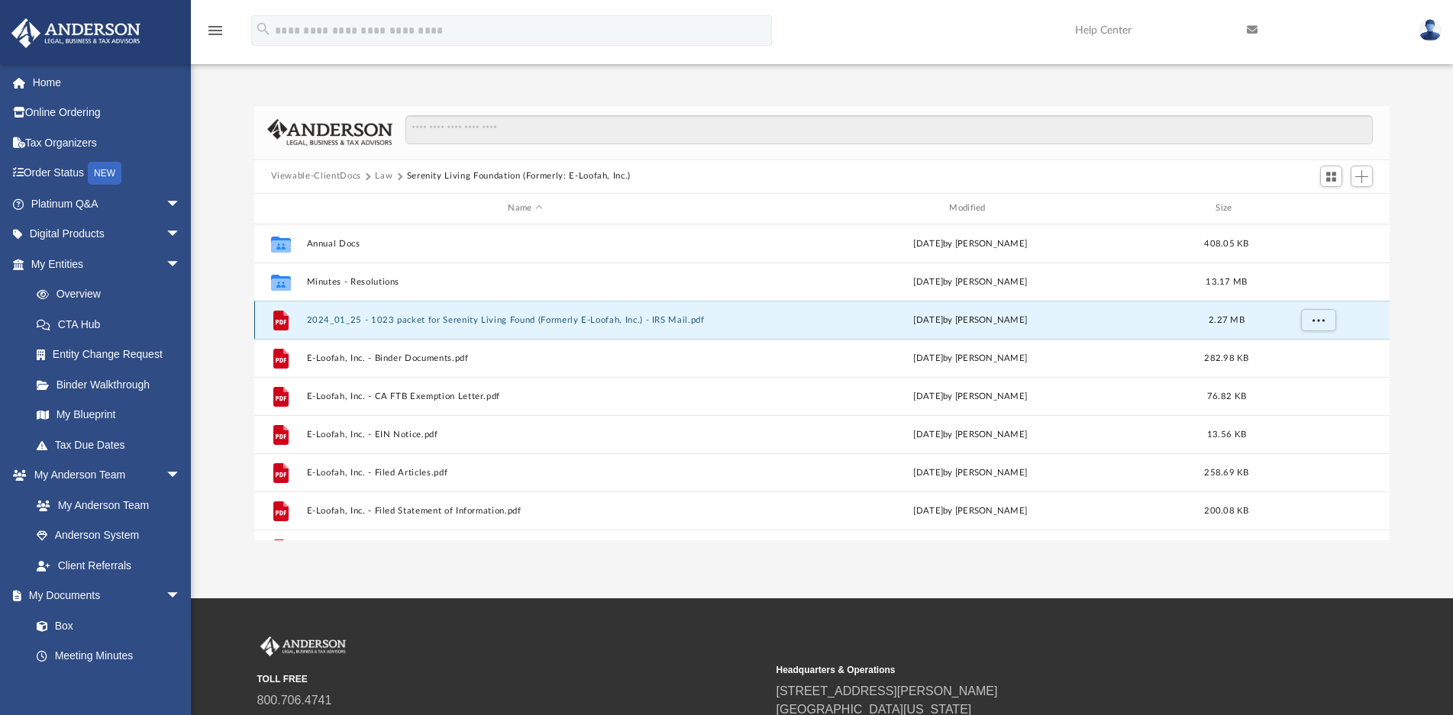
click at [637, 322] on button "2024_01_25 - 1023 packet for Serenity Living Found (Formerly E-Loofah, Inc.) - …" at bounding box center [525, 320] width 438 height 10
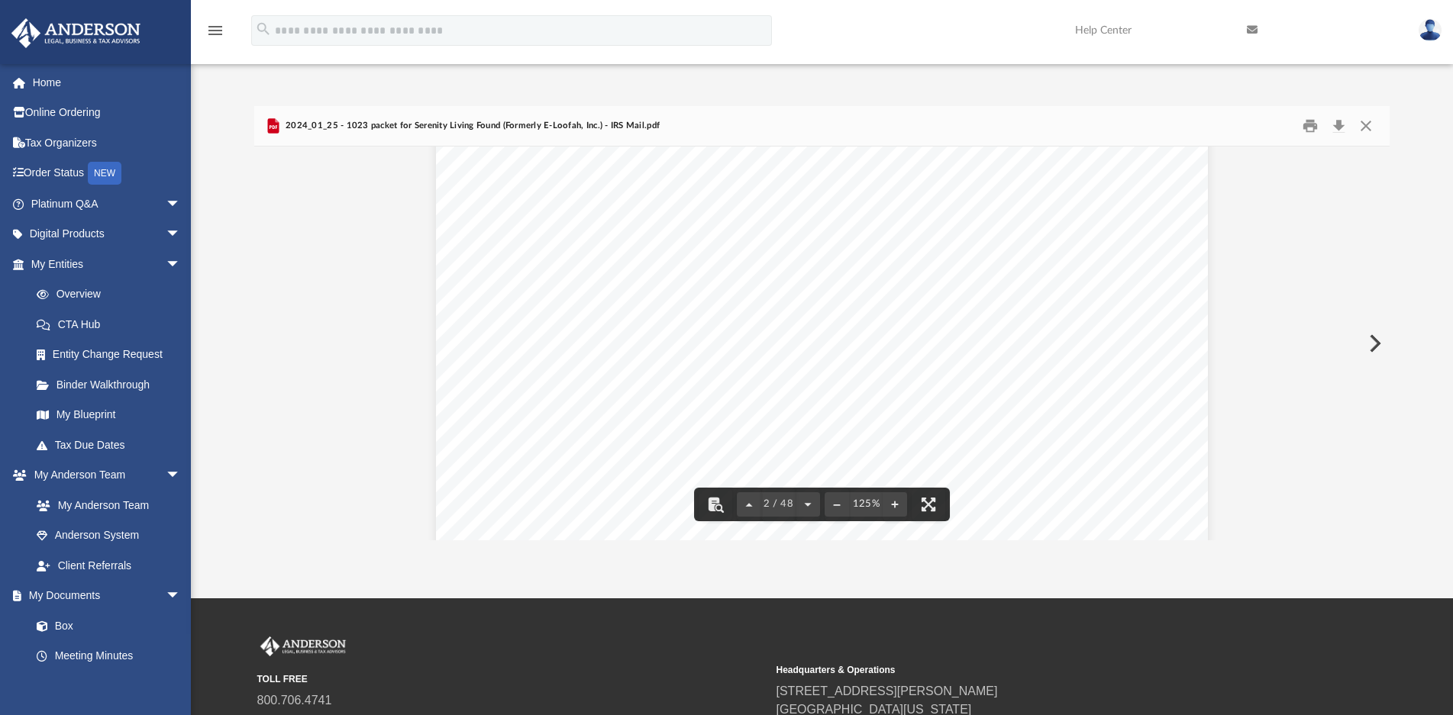
scroll to position [1069, 0]
click at [541, 308] on div "Page 2" at bounding box center [821, 615] width 771 height 1000
click at [540, 308] on div "Page 2" at bounding box center [821, 615] width 771 height 1000
